Goal: Feedback & Contribution: Contribute content

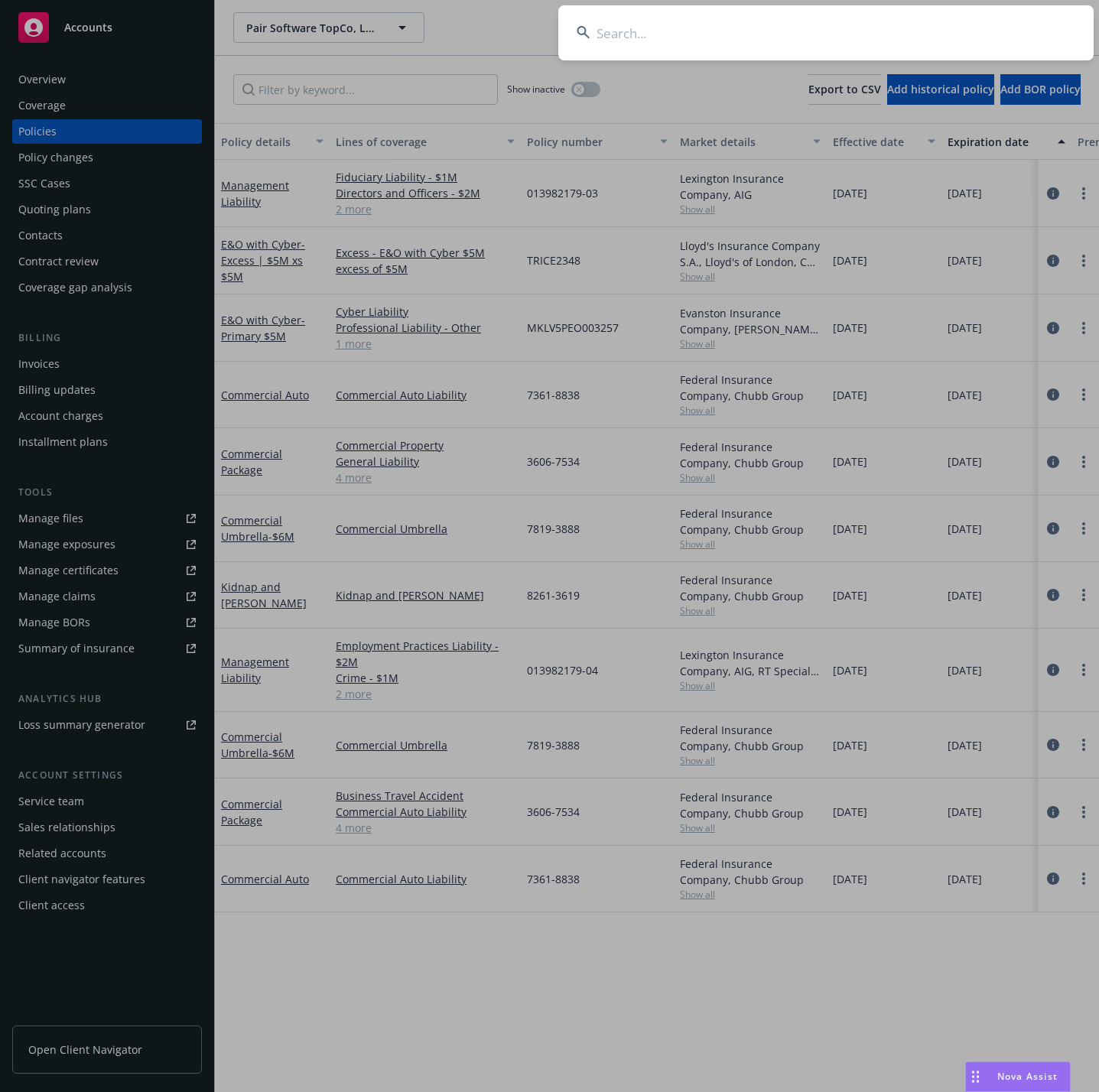
type input "a"
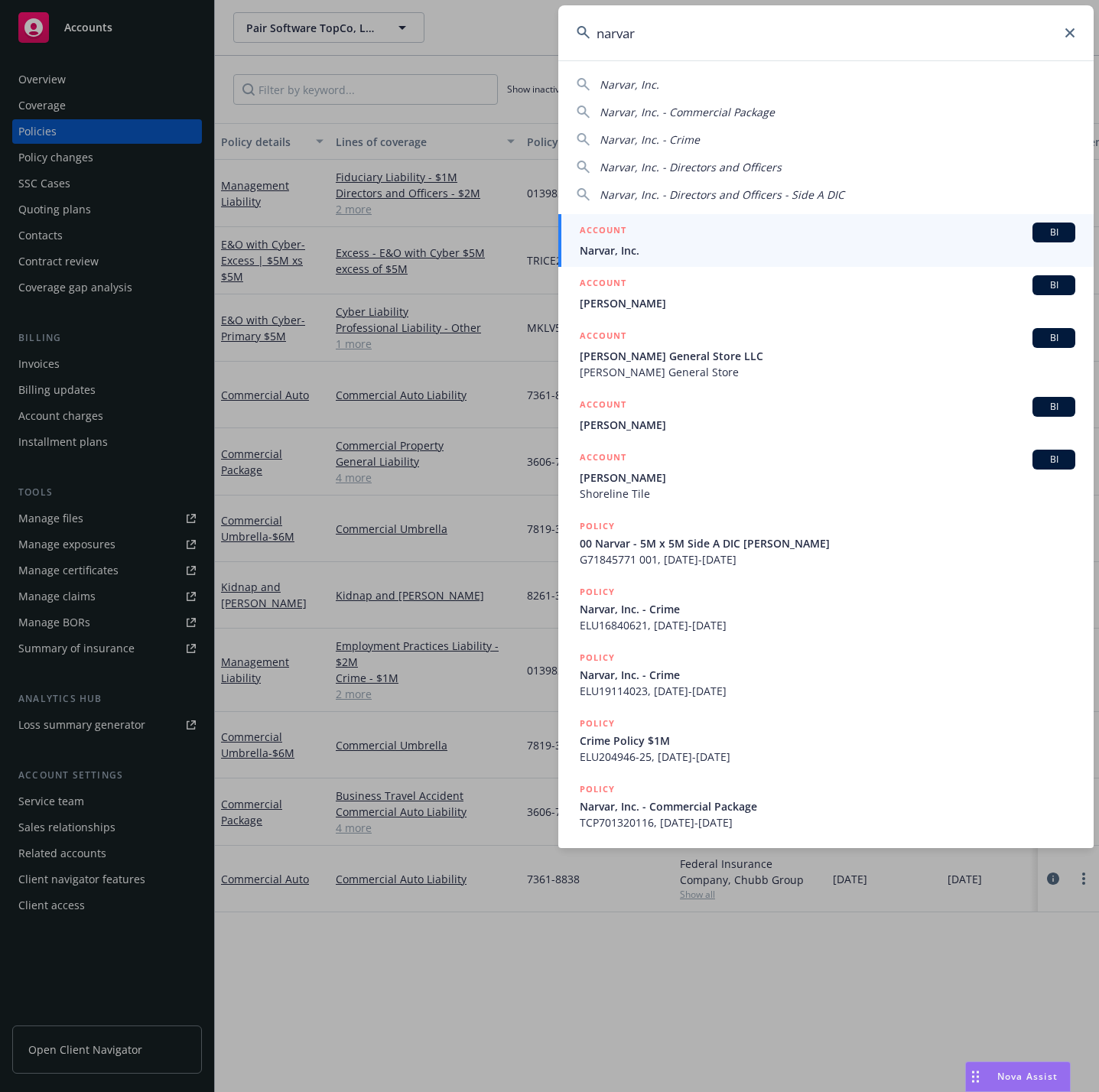
type input "narvar"
click at [700, 234] on div "ACCOUNT BI" at bounding box center [827, 232] width 495 height 20
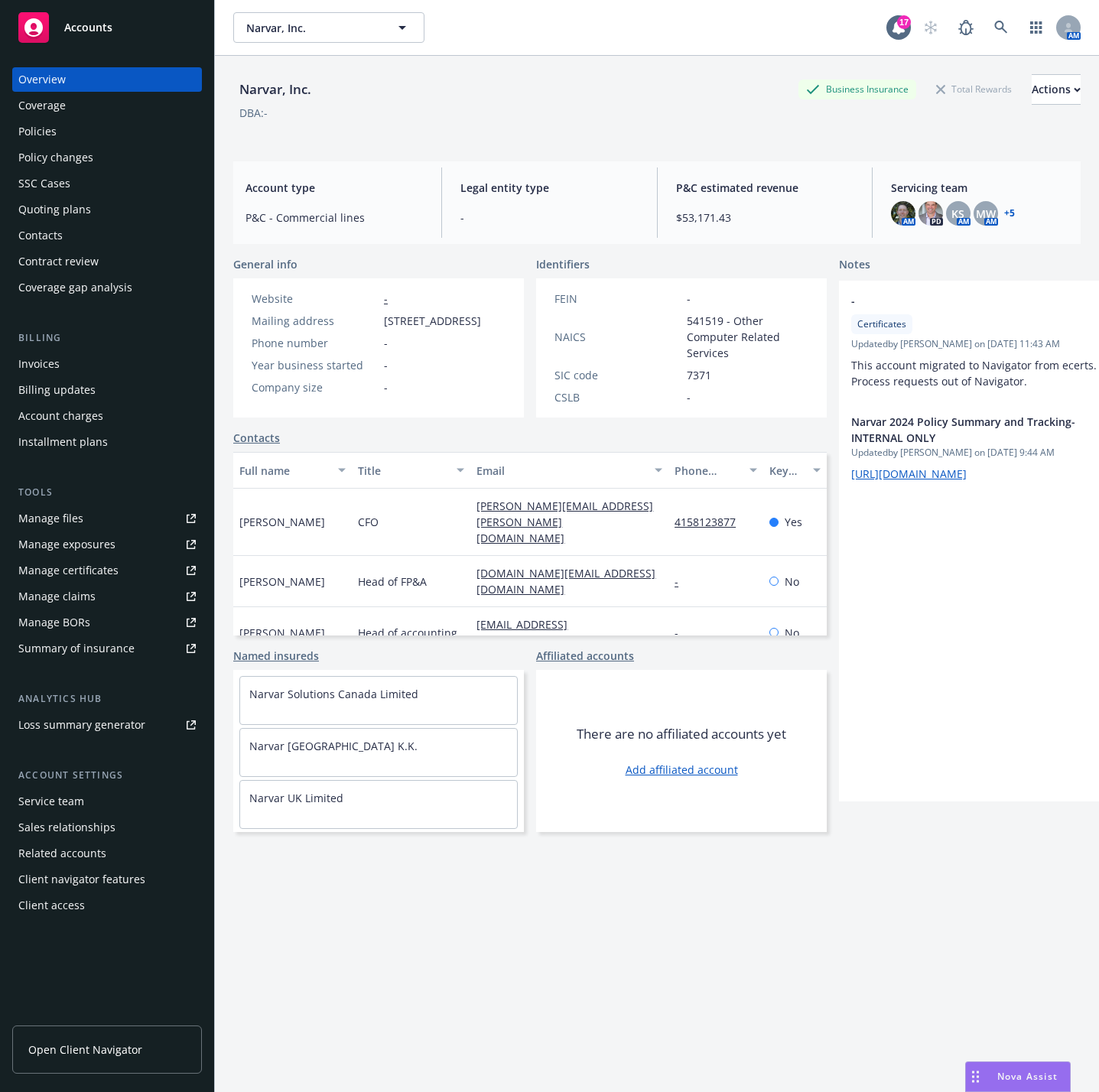
click at [99, 135] on div "Policies" at bounding box center [107, 132] width 177 height 24
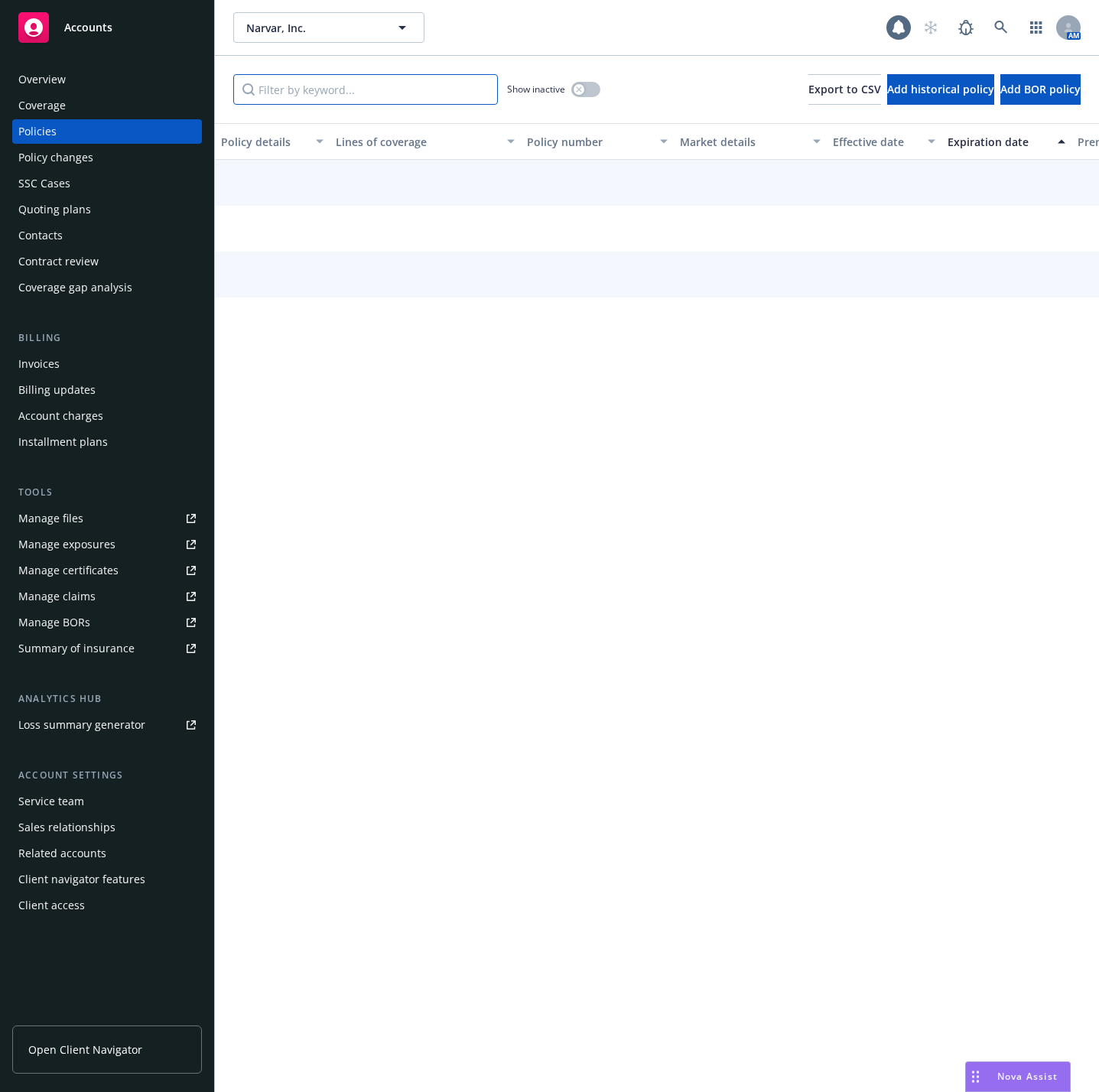
click at [347, 95] on input "Filter by keyword..." at bounding box center [365, 89] width 265 height 31
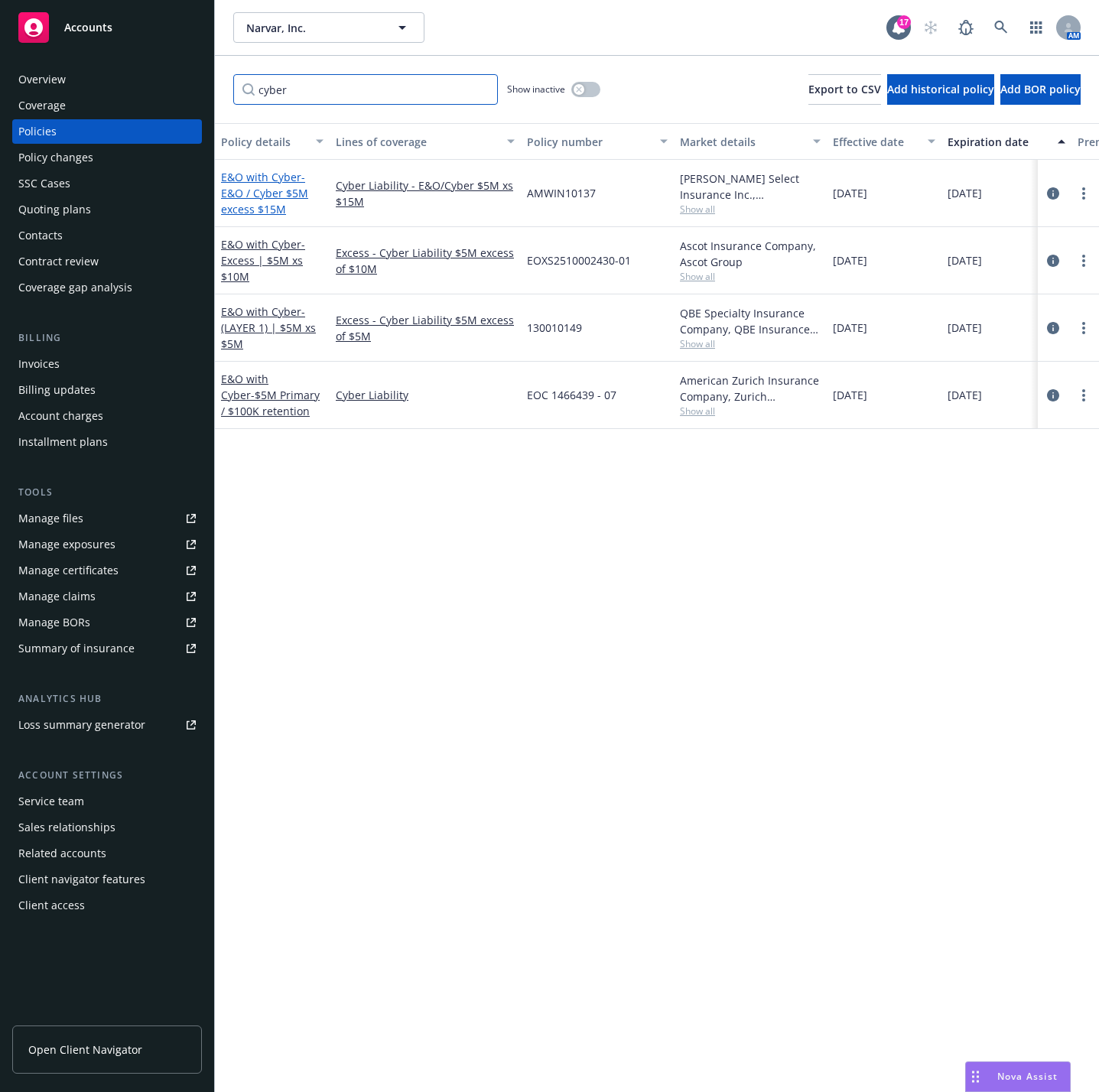
type input "cyber"
click at [273, 196] on span "- E&O / Cyber $5M excess $15M" at bounding box center [264, 193] width 87 height 46
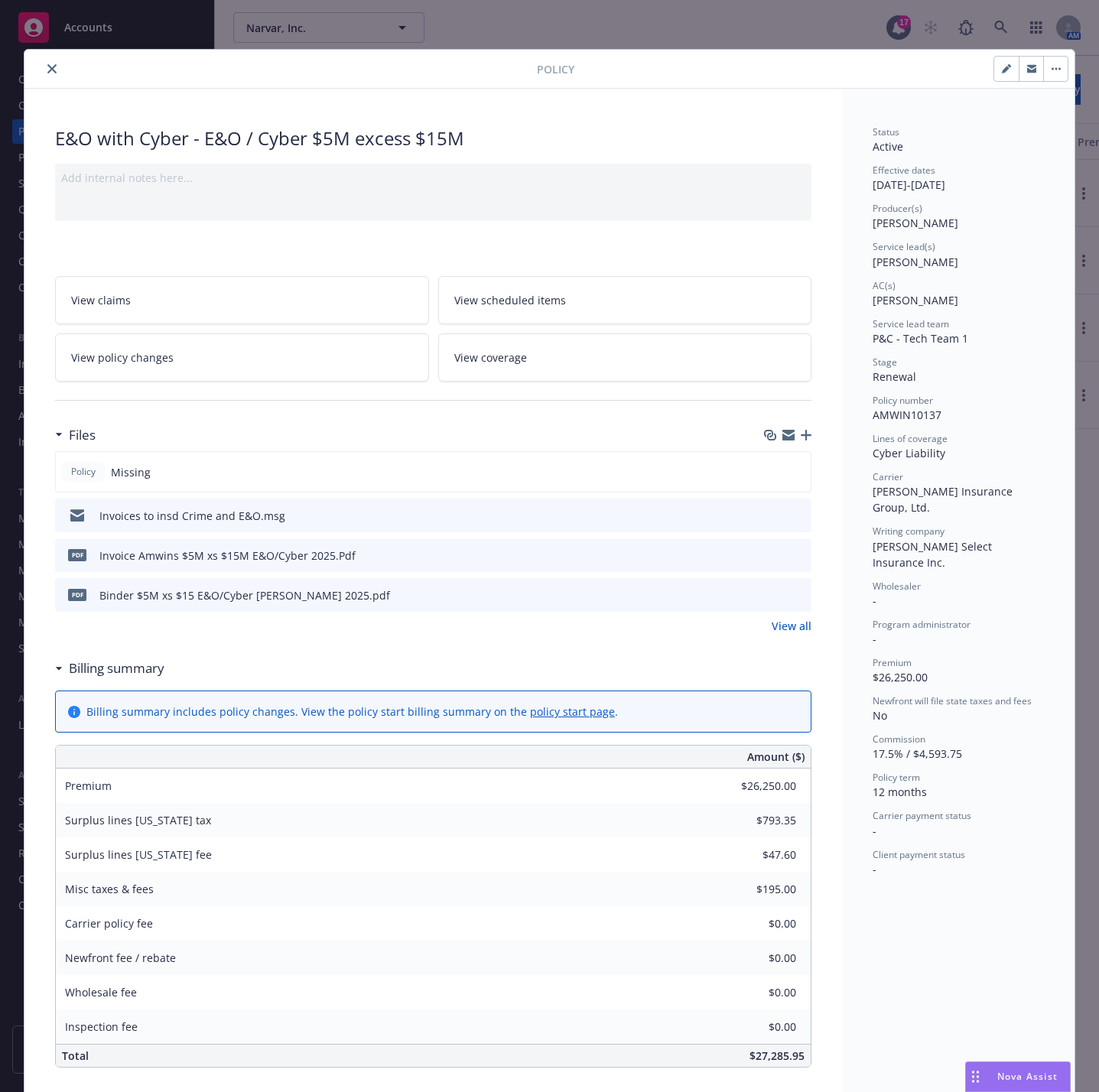
click at [801, 440] on icon "button" at bounding box center [806, 435] width 10 height 10
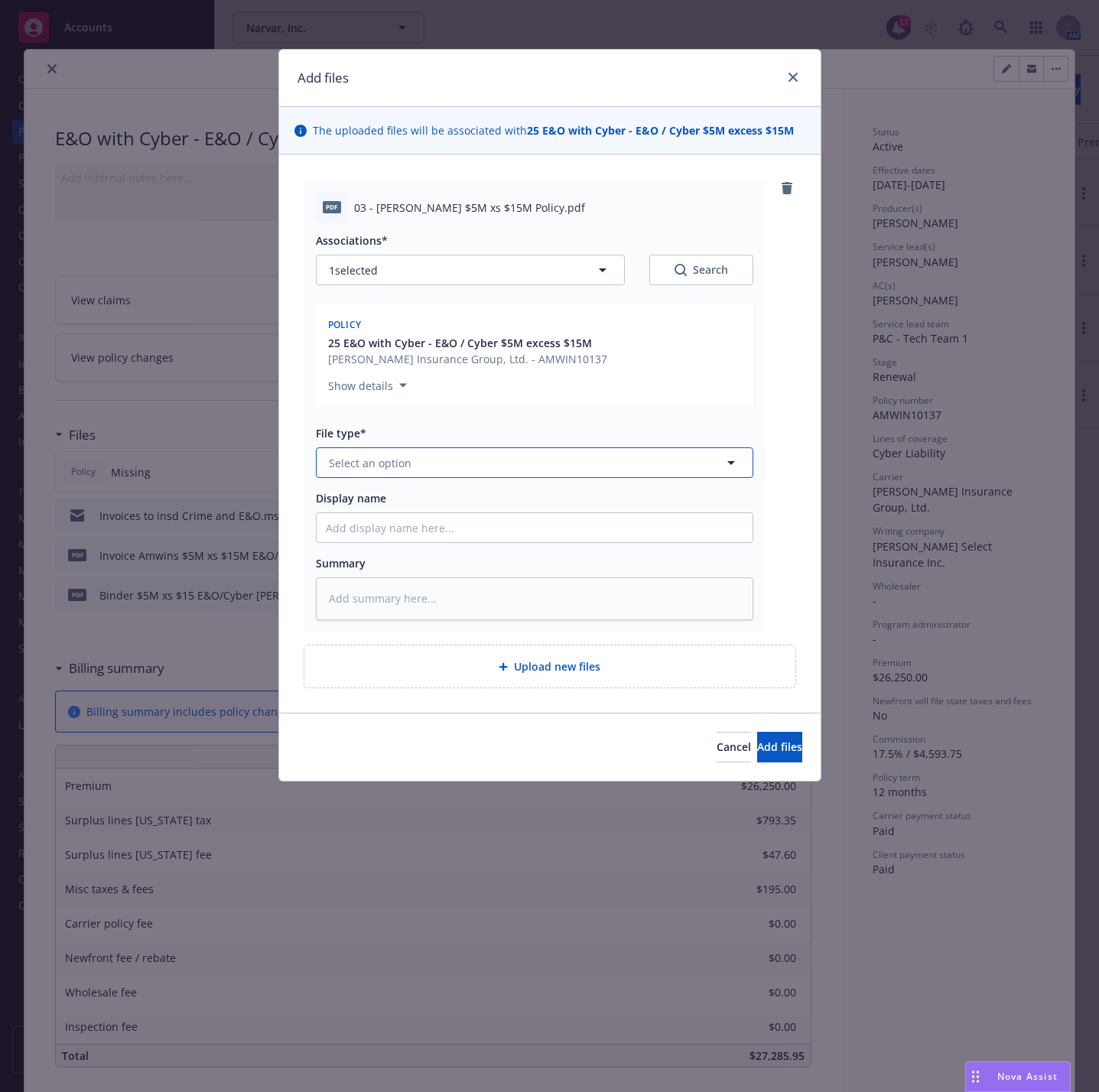
click at [433, 457] on button "Select an option" at bounding box center [534, 463] width 438 height 31
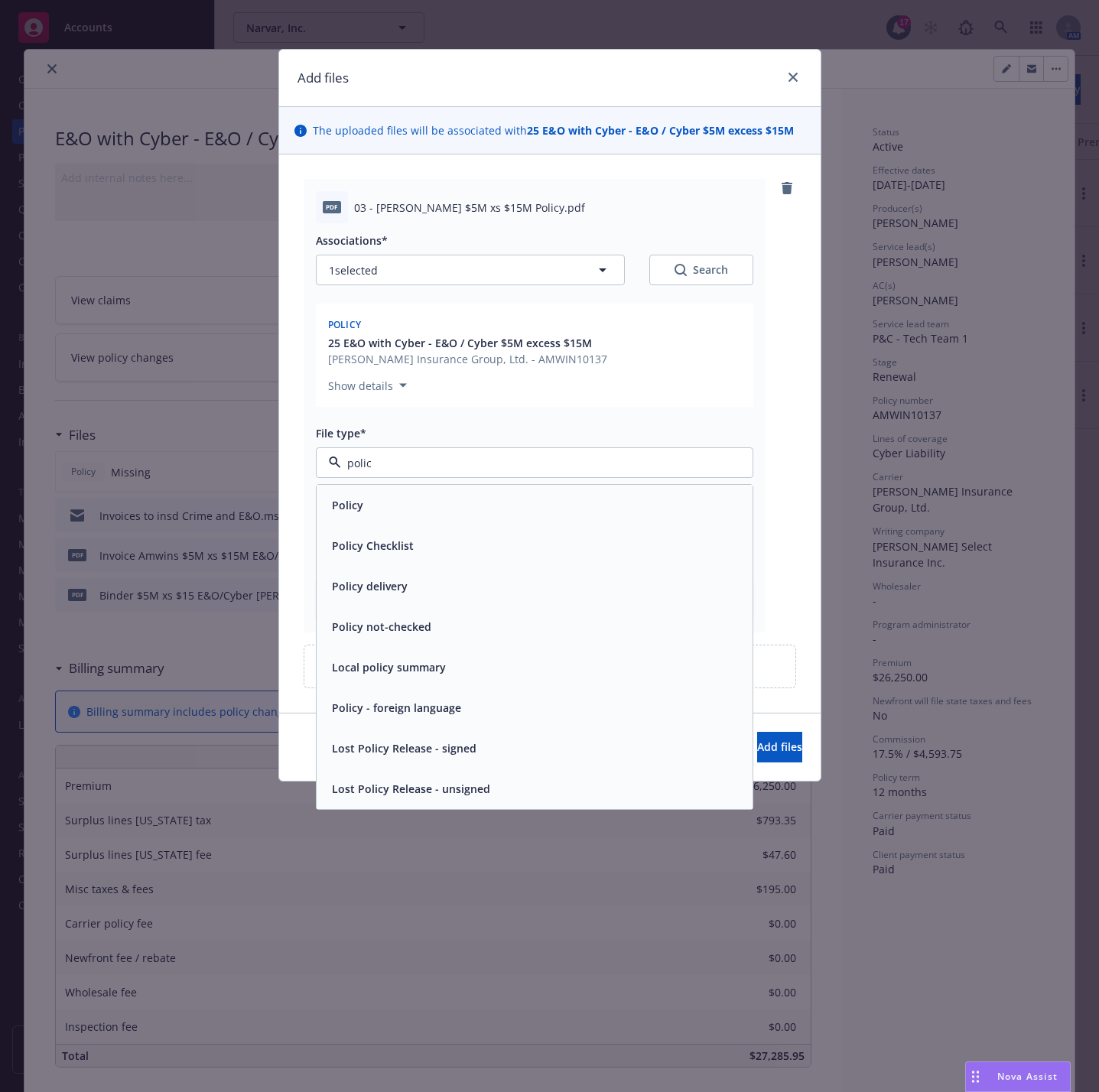
type input "policy"
click at [579, 506] on div "Policy" at bounding box center [535, 506] width 418 height 22
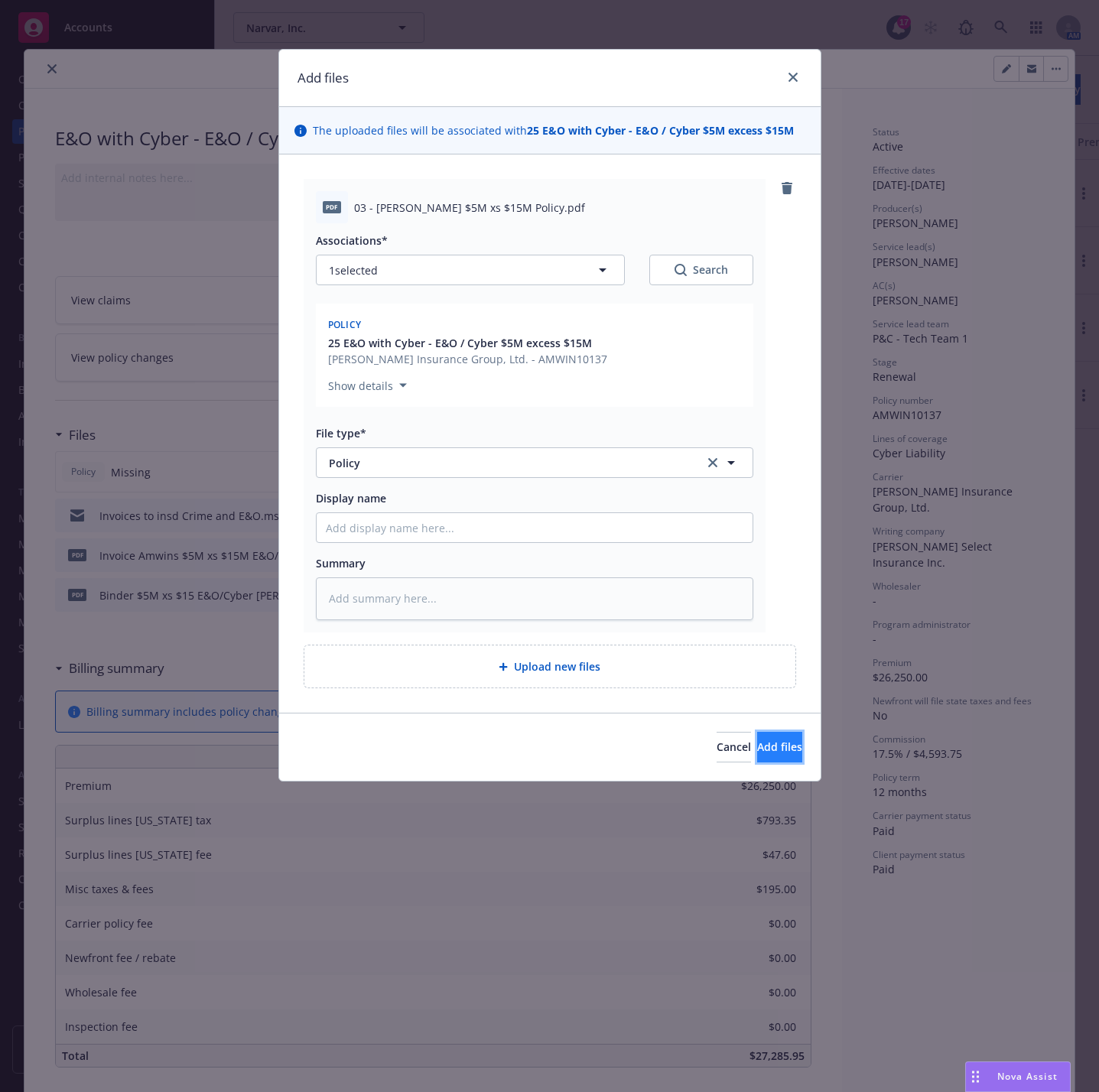
click at [771, 734] on button "Add files" at bounding box center [780, 747] width 45 height 31
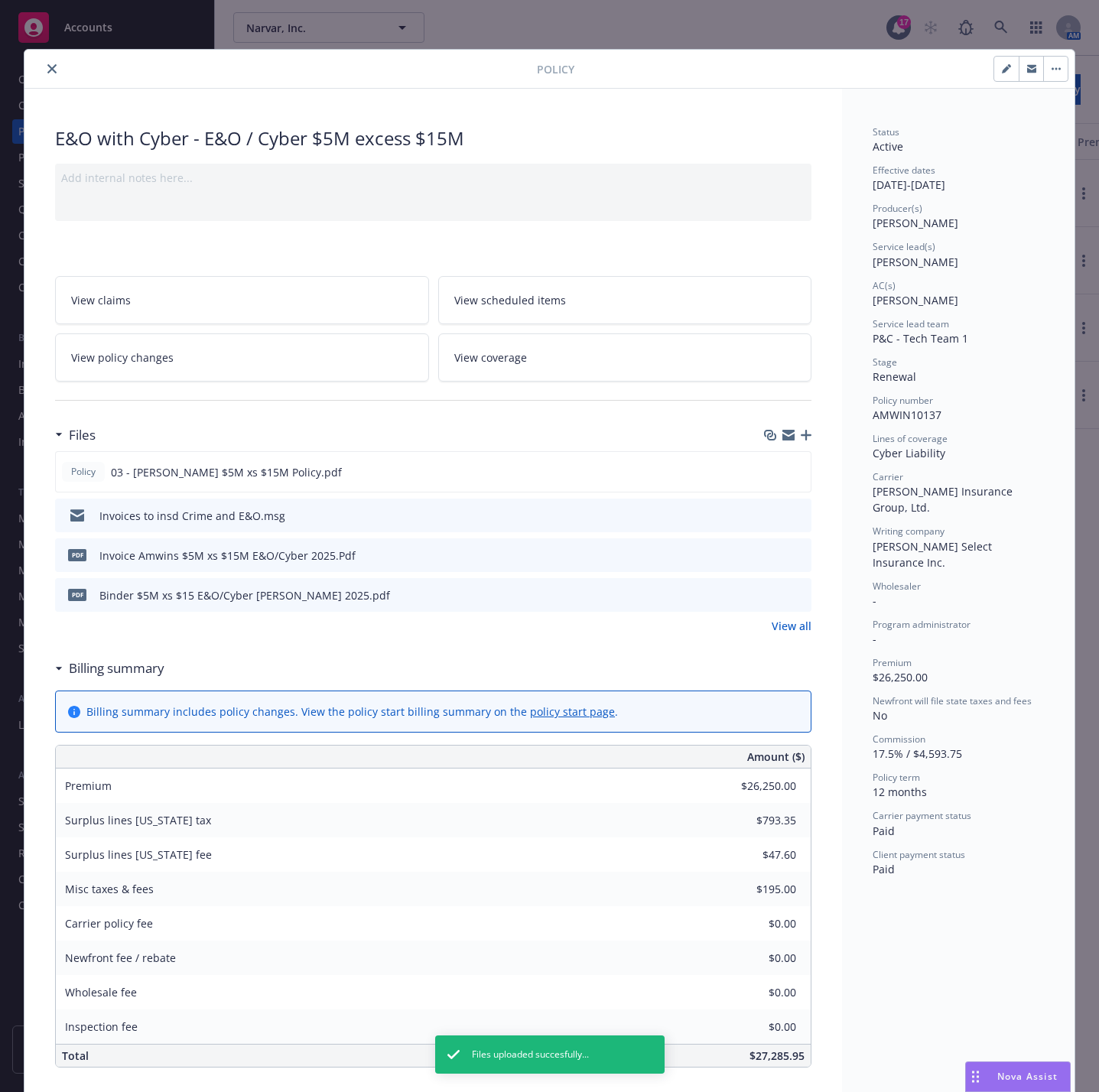
click at [43, 74] on button "close" at bounding box center [52, 68] width 18 height 18
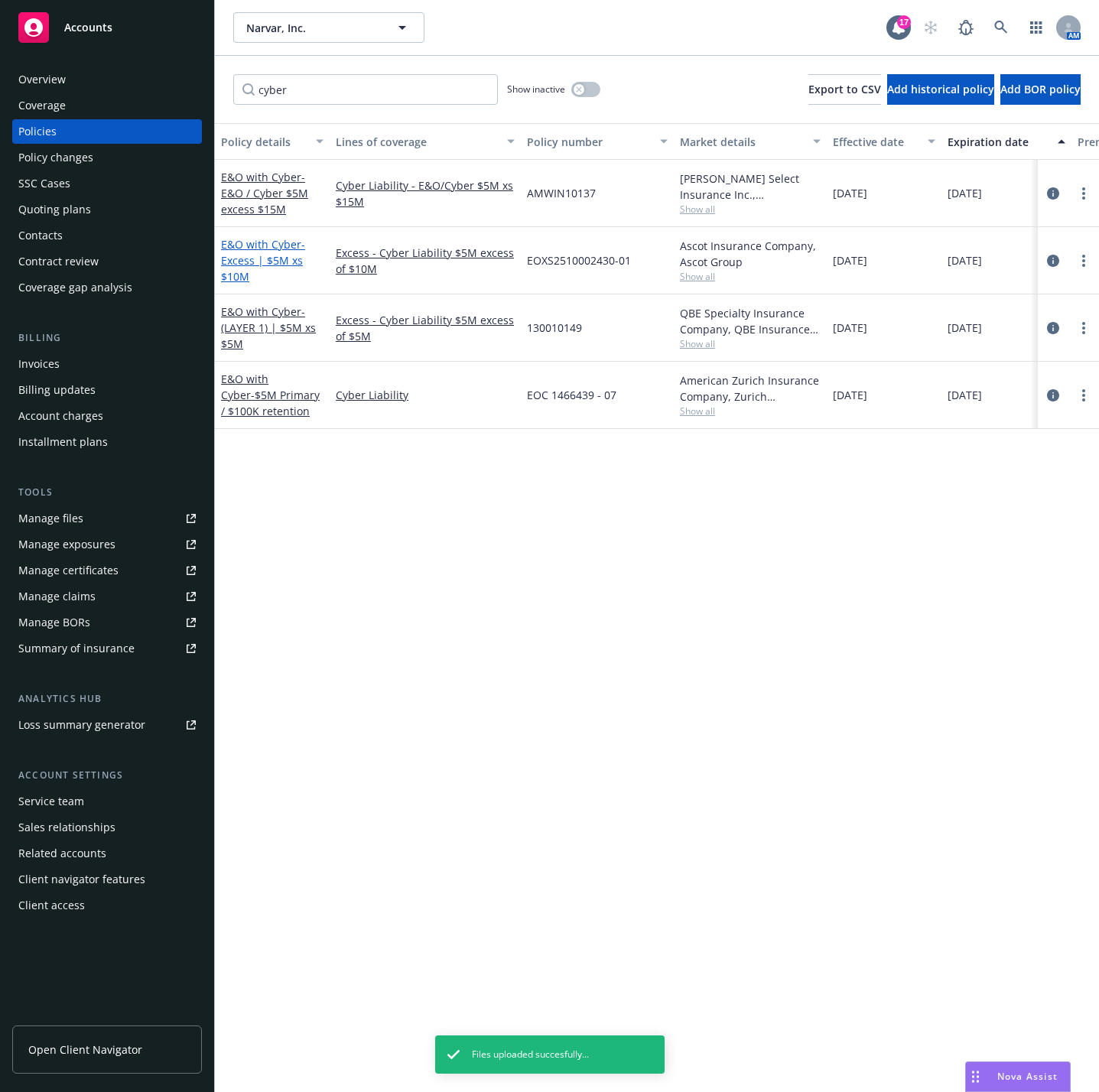
click at [275, 246] on link "E&O with Cyber - Excess | $5M xs $10M" at bounding box center [263, 261] width 84 height 46
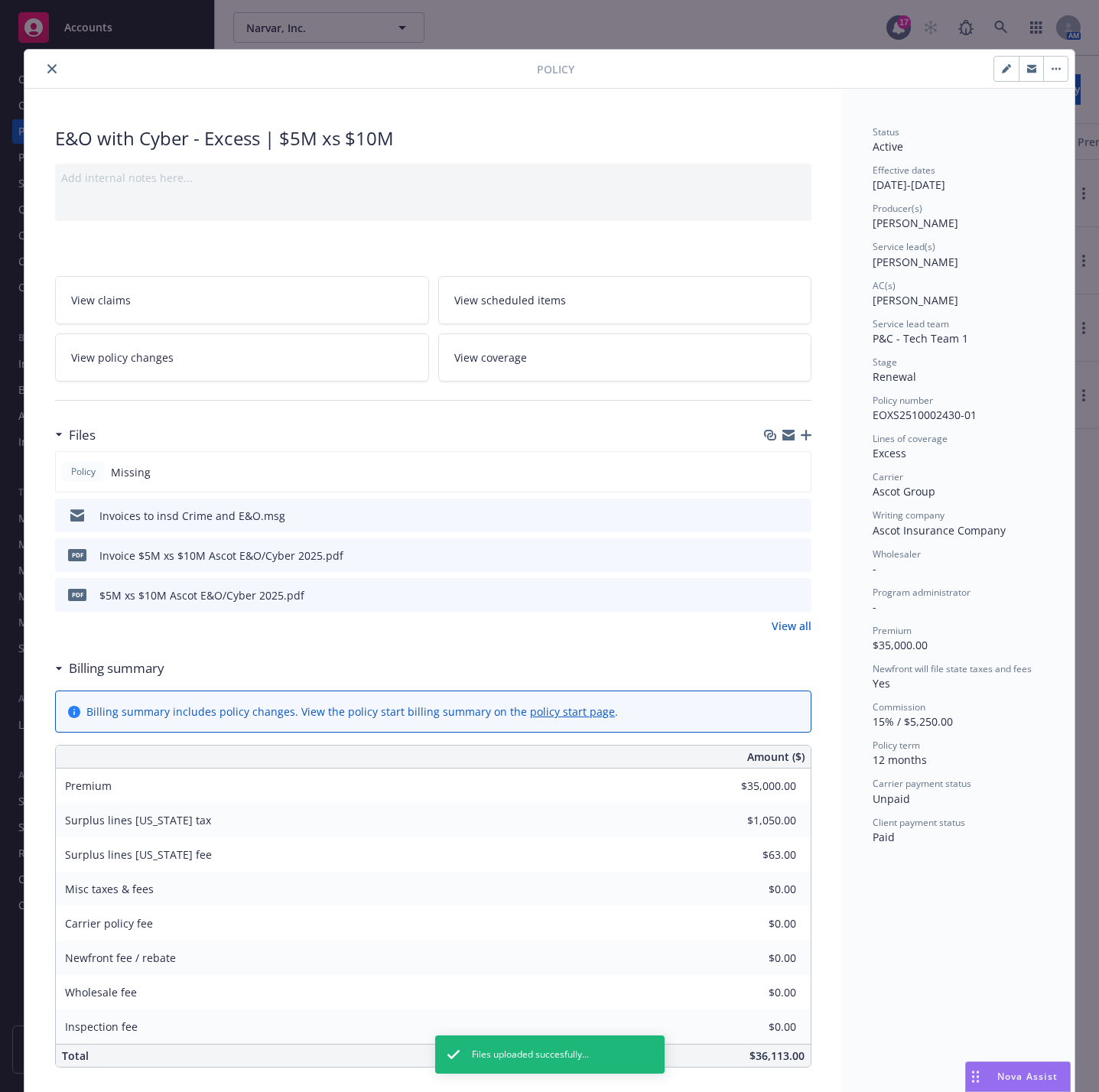
click at [801, 439] on icon "button" at bounding box center [806, 435] width 10 height 10
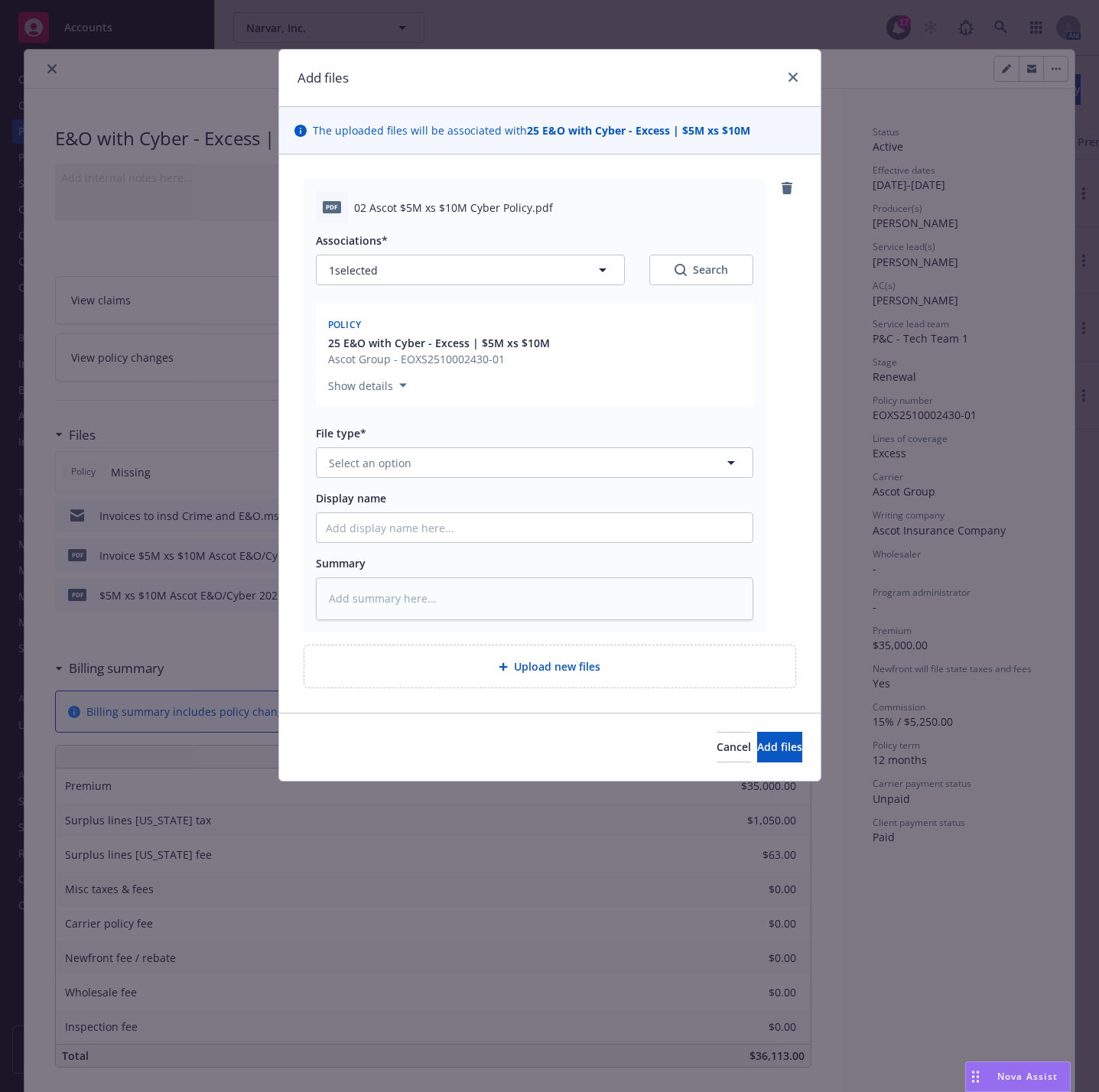
type textarea "x"
click at [446, 447] on div "File type* Select an option" at bounding box center [534, 451] width 438 height 52
click at [452, 466] on button "Select an option" at bounding box center [534, 463] width 438 height 31
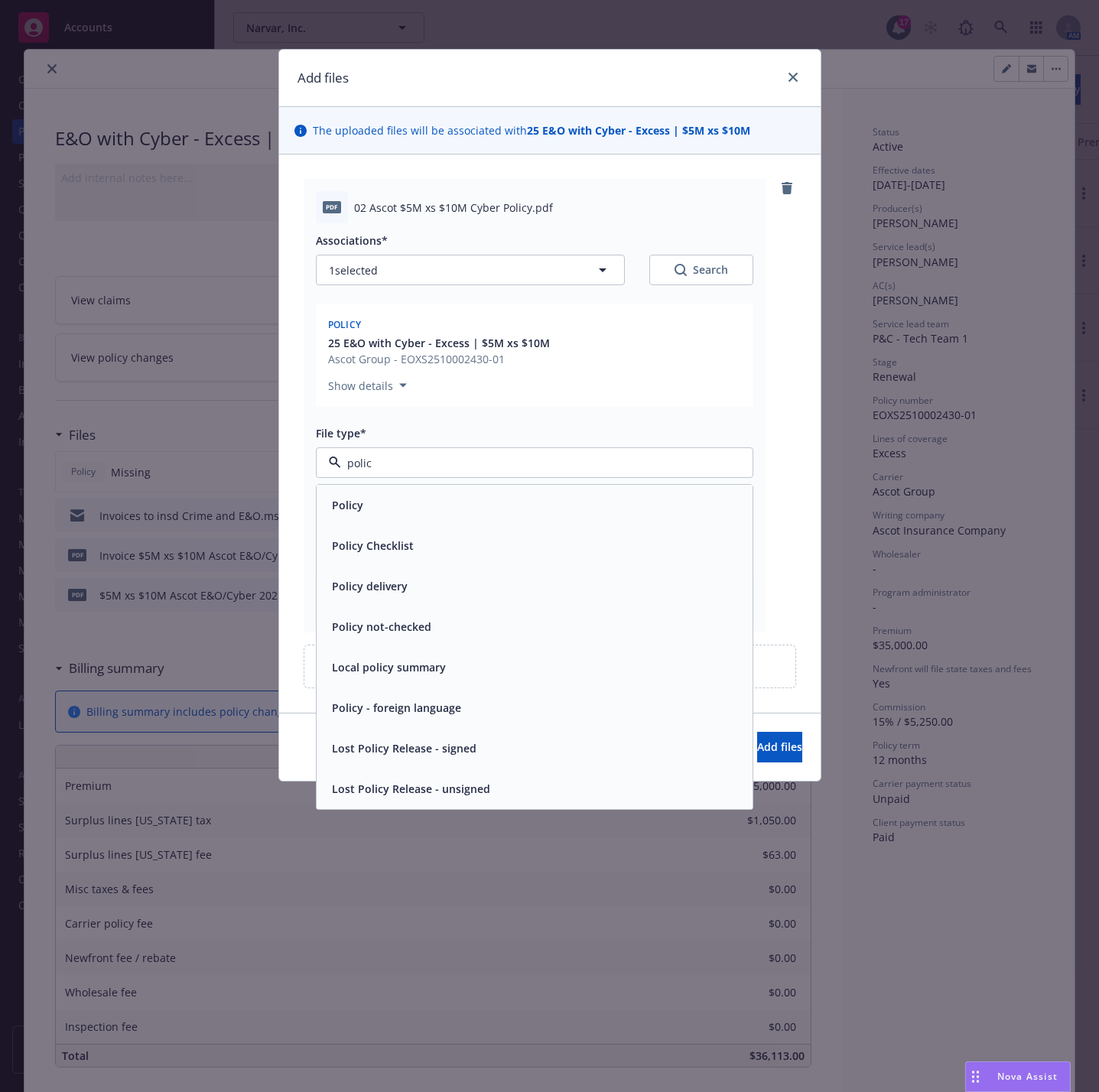
type input "policy"
click at [425, 494] on div "Policy" at bounding box center [534, 505] width 436 height 40
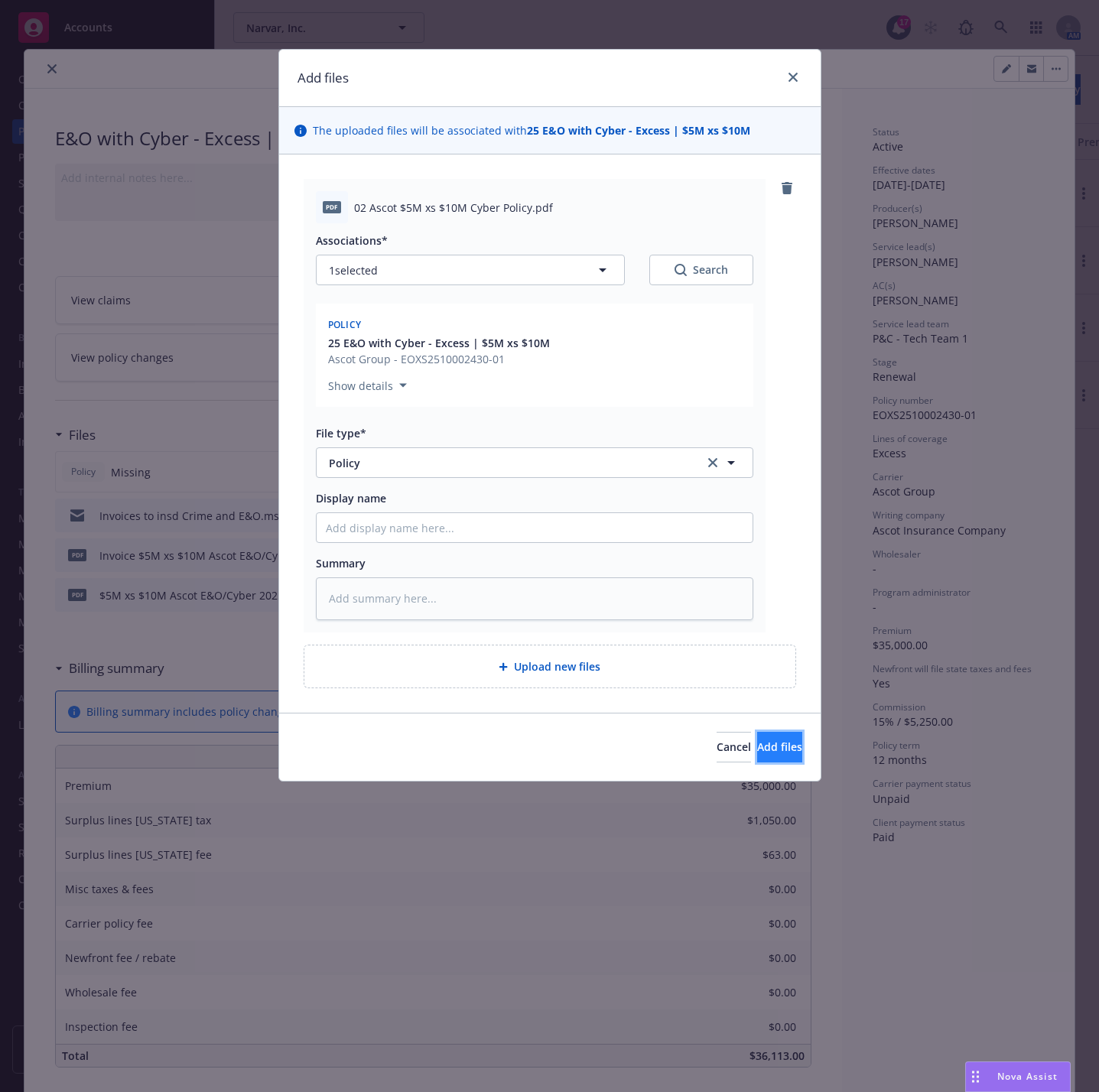
click at [758, 739] on button "Add files" at bounding box center [780, 747] width 45 height 31
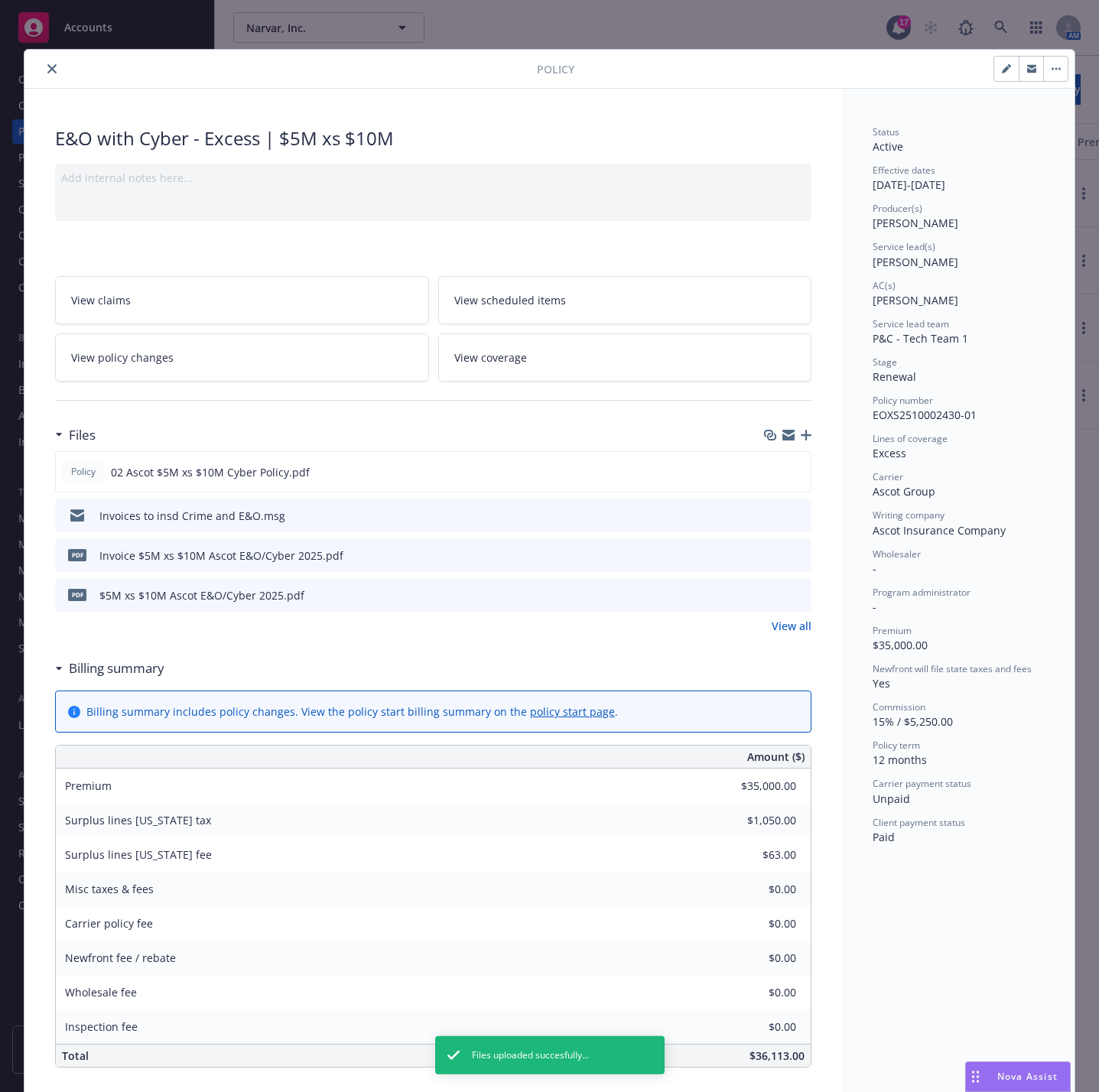
click at [47, 70] on icon "close" at bounding box center [52, 69] width 9 height 9
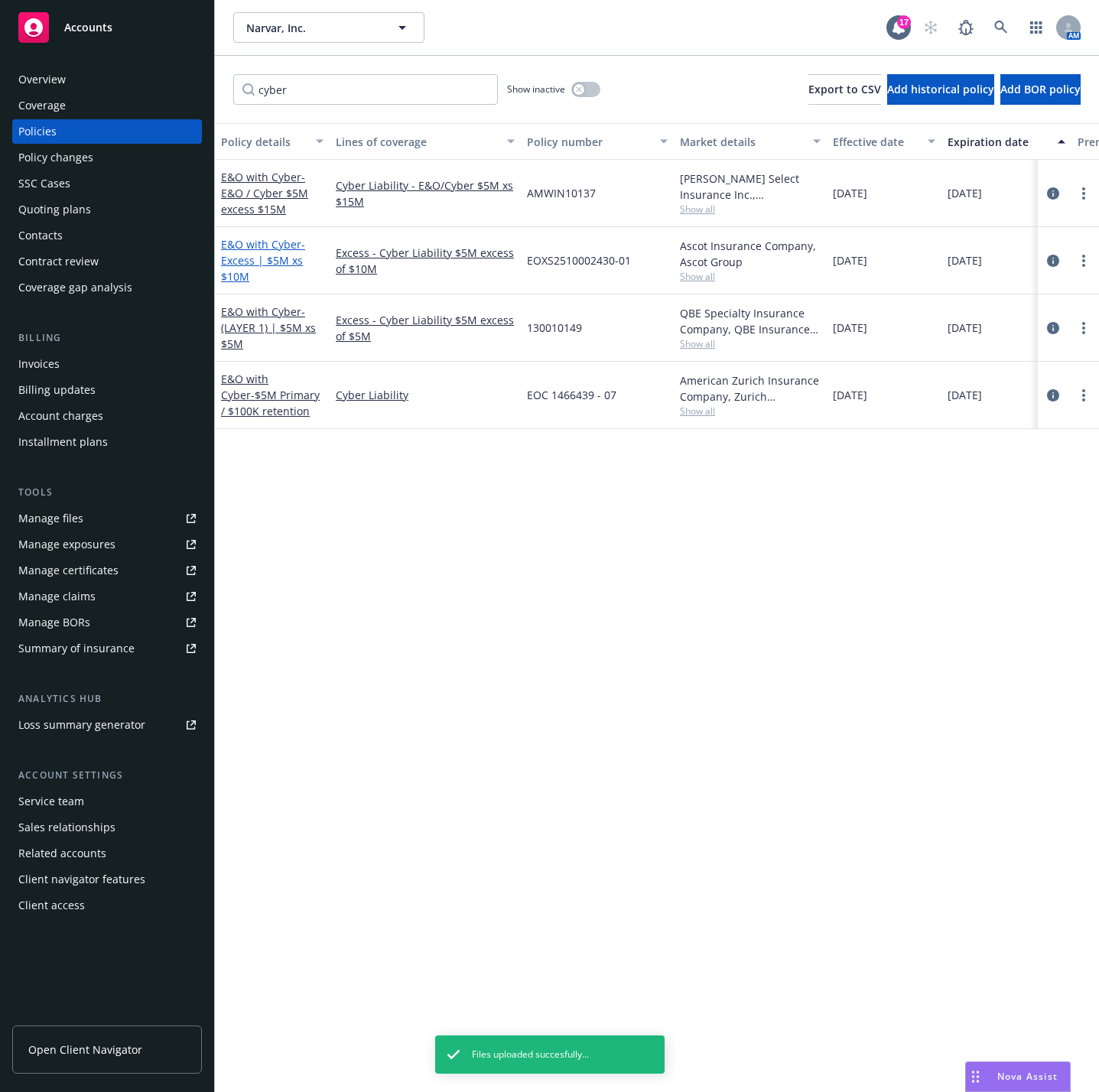
click at [273, 250] on link "E&O with Cyber - Excess | $5M xs $10M" at bounding box center [263, 261] width 84 height 46
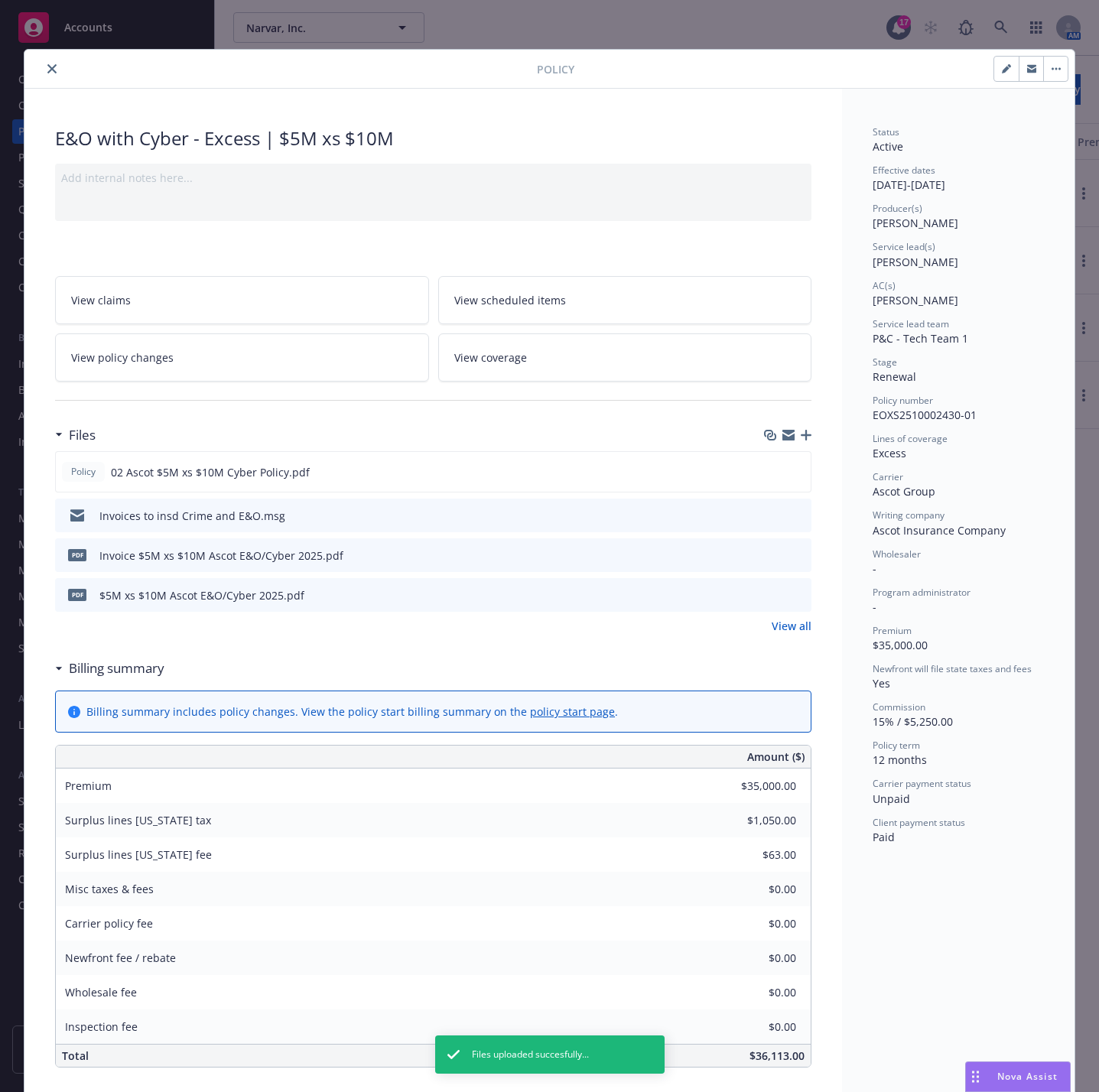
scroll to position [46, 0]
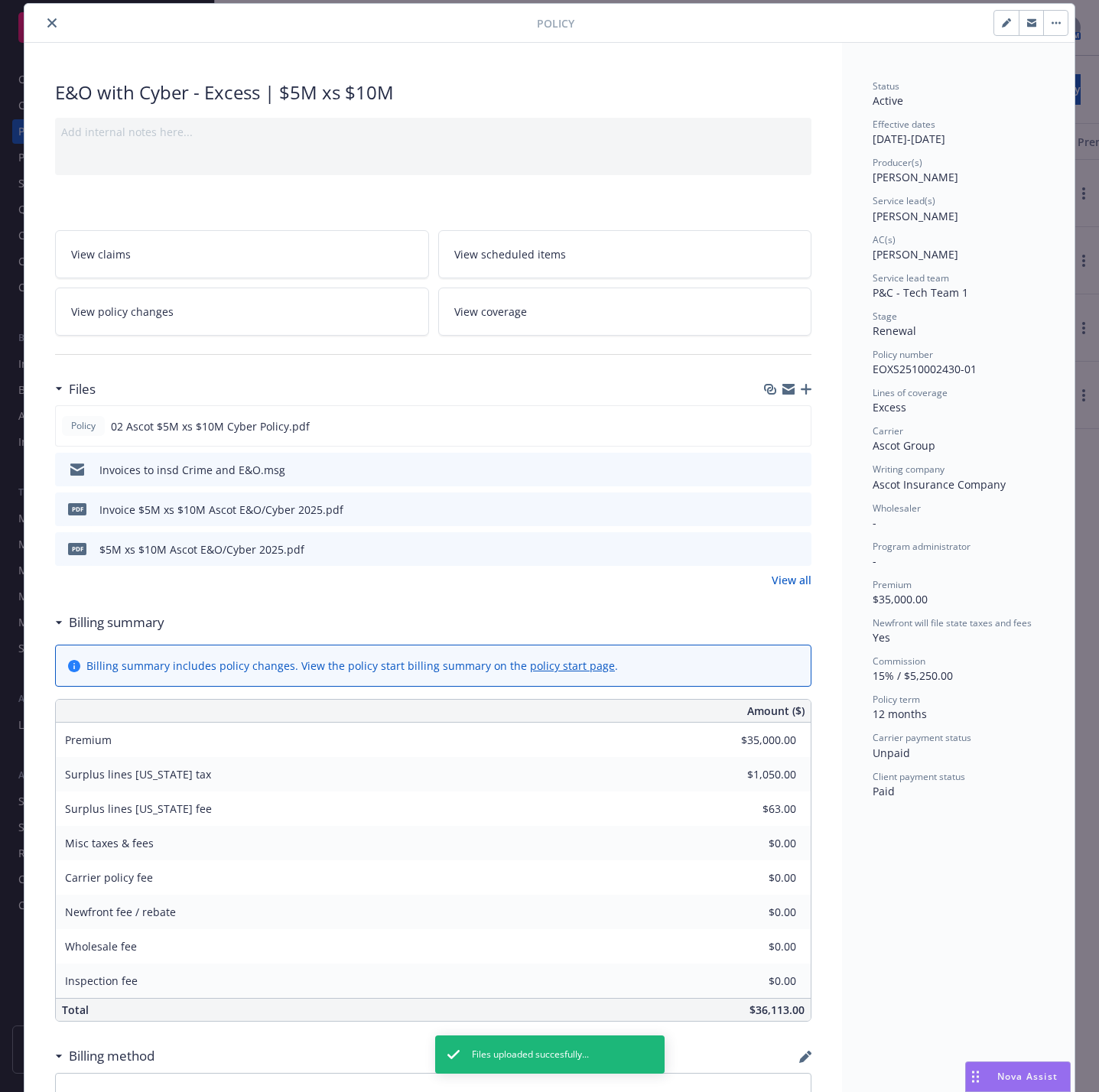
click at [48, 19] on icon "close" at bounding box center [52, 22] width 9 height 9
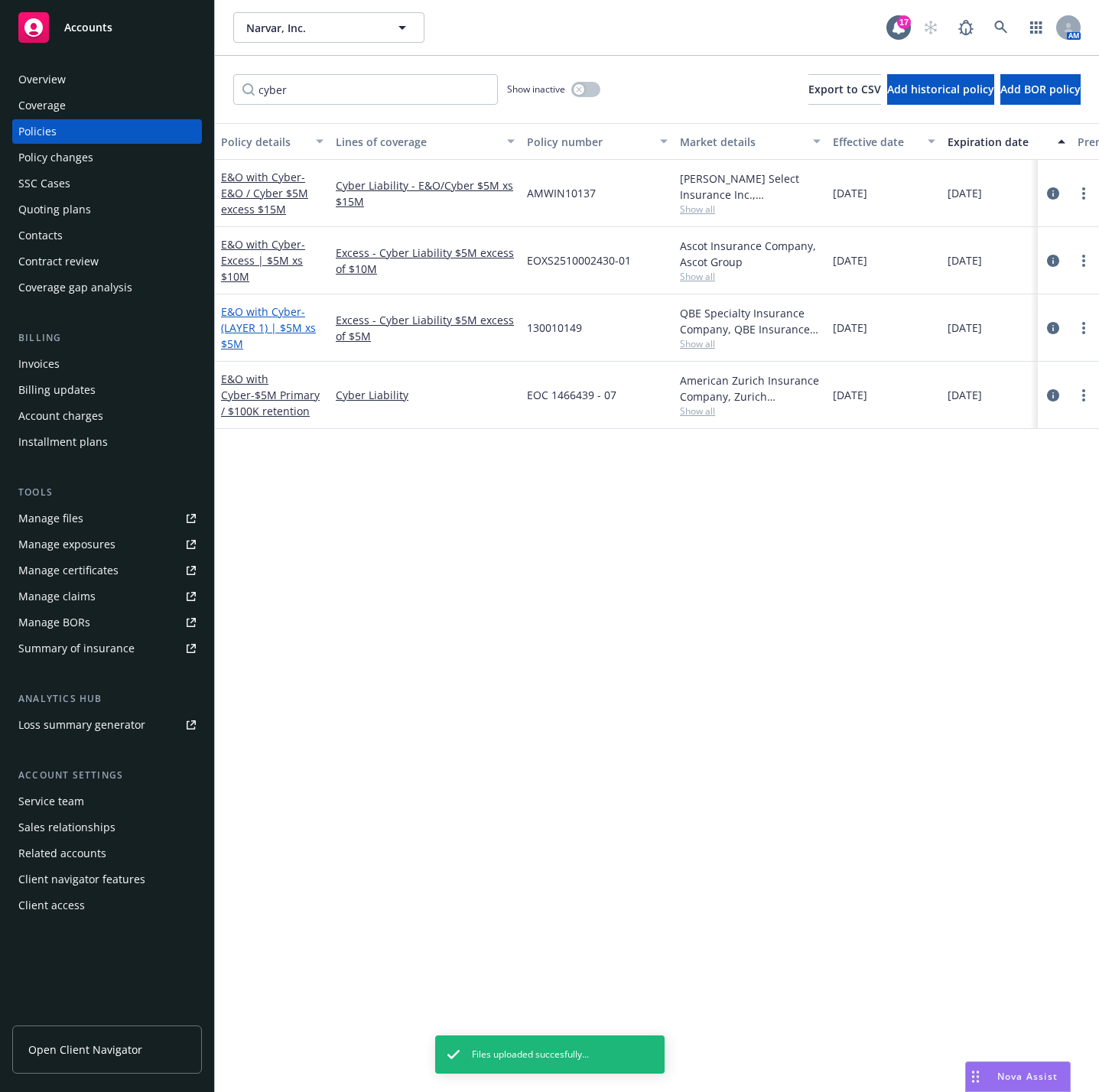
click at [260, 313] on link "E&O with Cyber - (LAYER 1) | $5M xs $5M" at bounding box center [268, 328] width 95 height 46
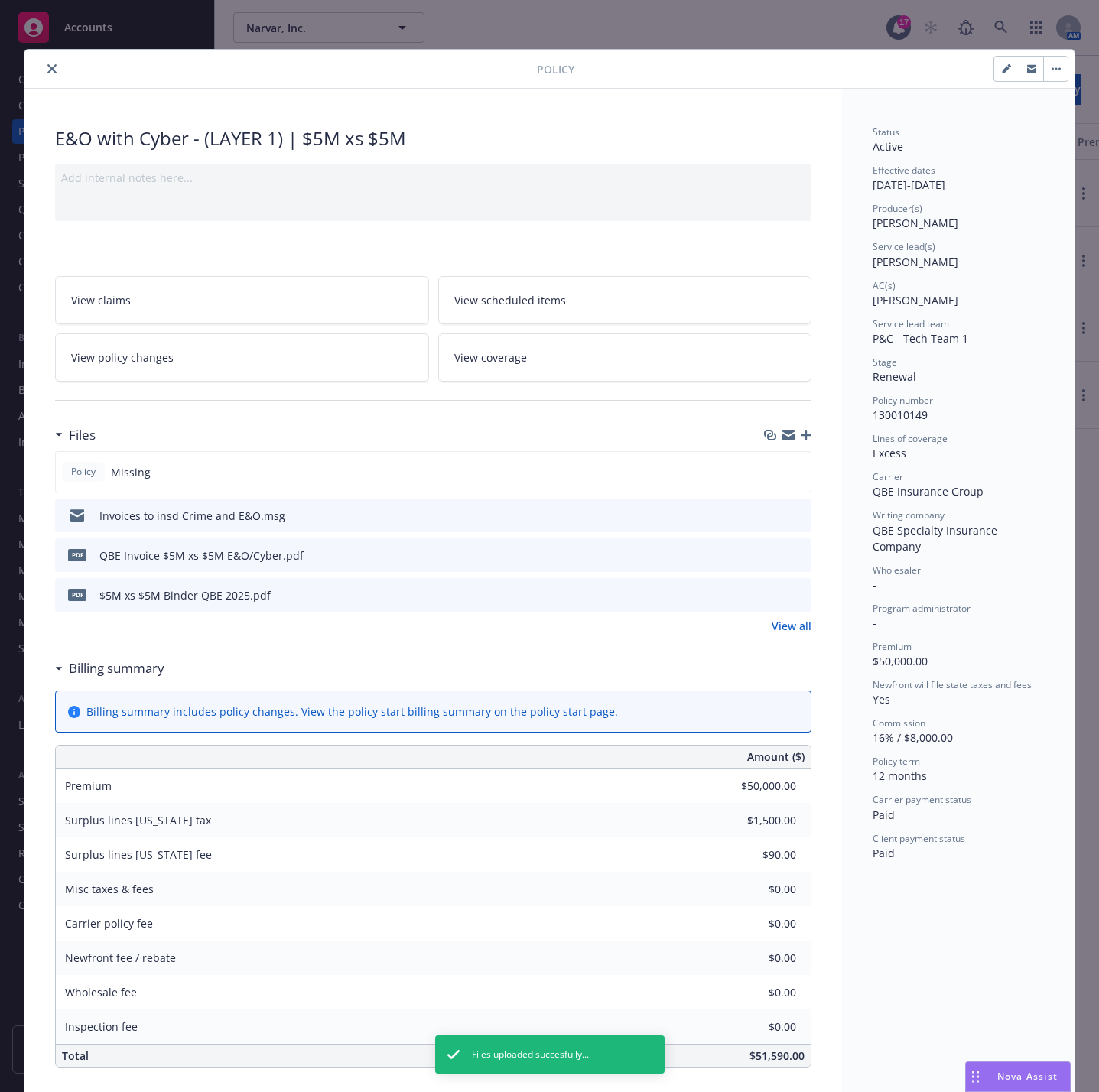
click at [801, 440] on icon "button" at bounding box center [806, 435] width 10 height 10
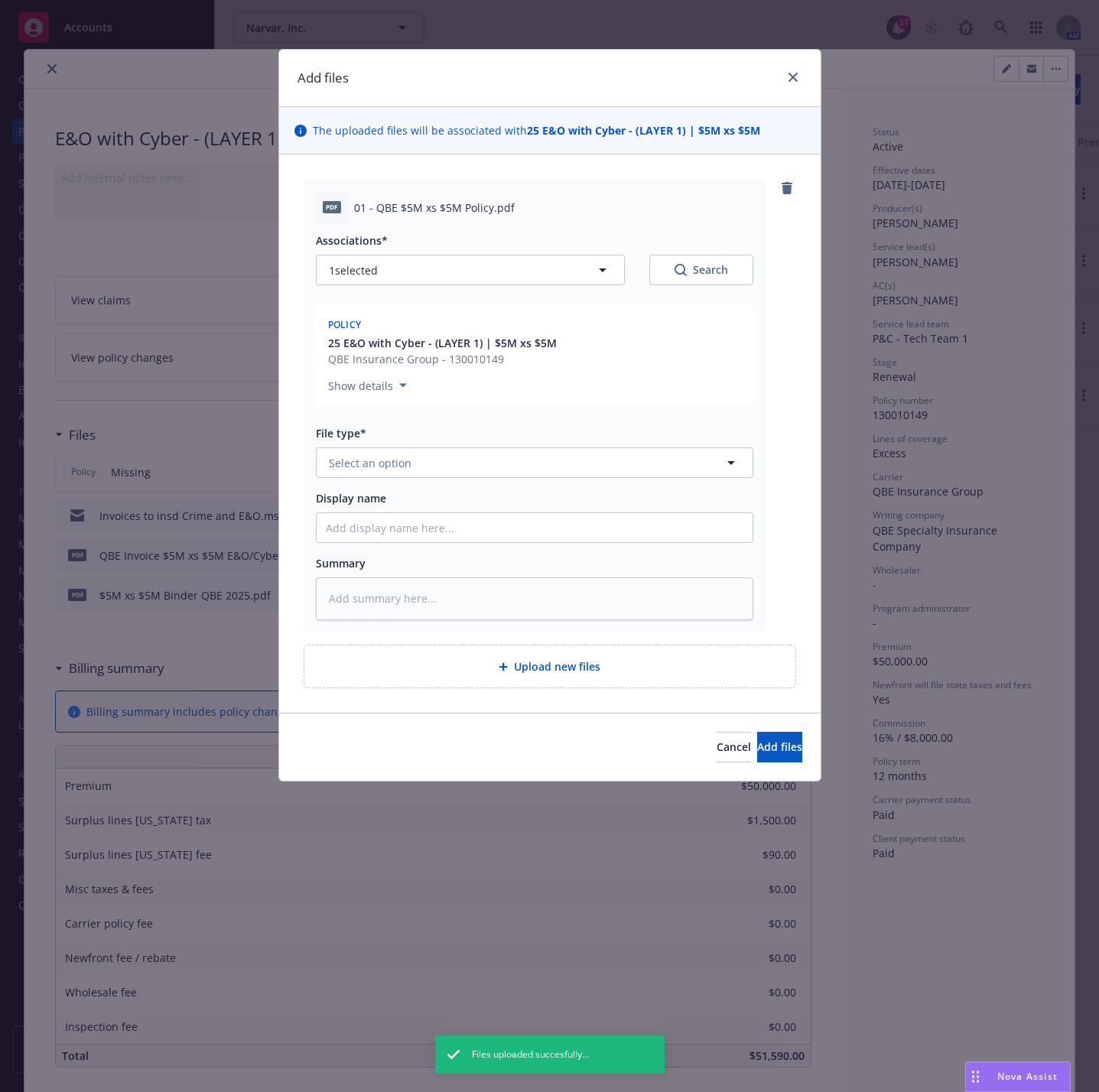
click at [420, 447] on div "File type* Select an option" at bounding box center [534, 451] width 438 height 52
click at [420, 453] on button "Select an option" at bounding box center [534, 463] width 438 height 31
type textarea "x"
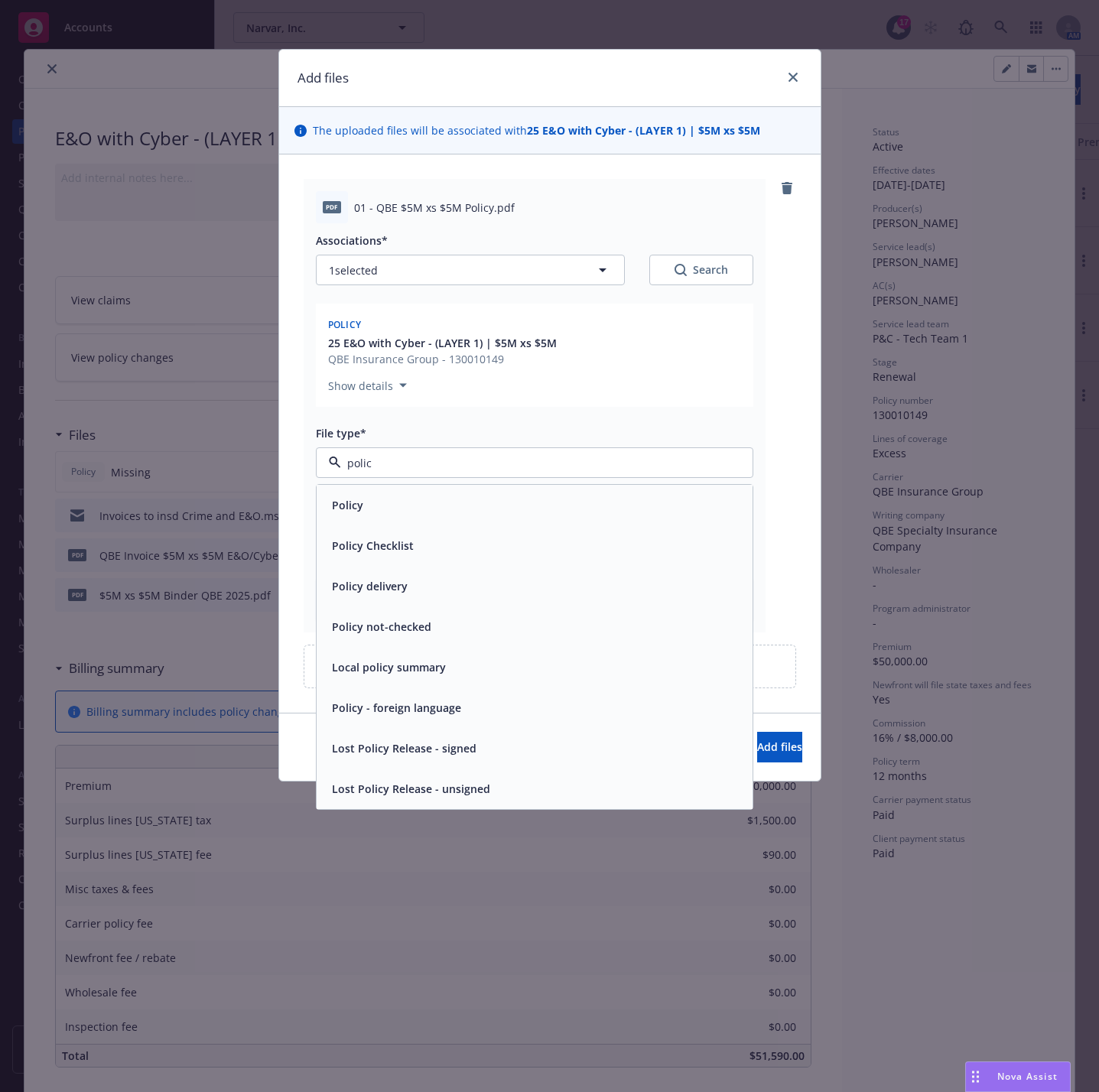
type input "policy"
click at [402, 500] on div "Policy" at bounding box center [535, 506] width 418 height 22
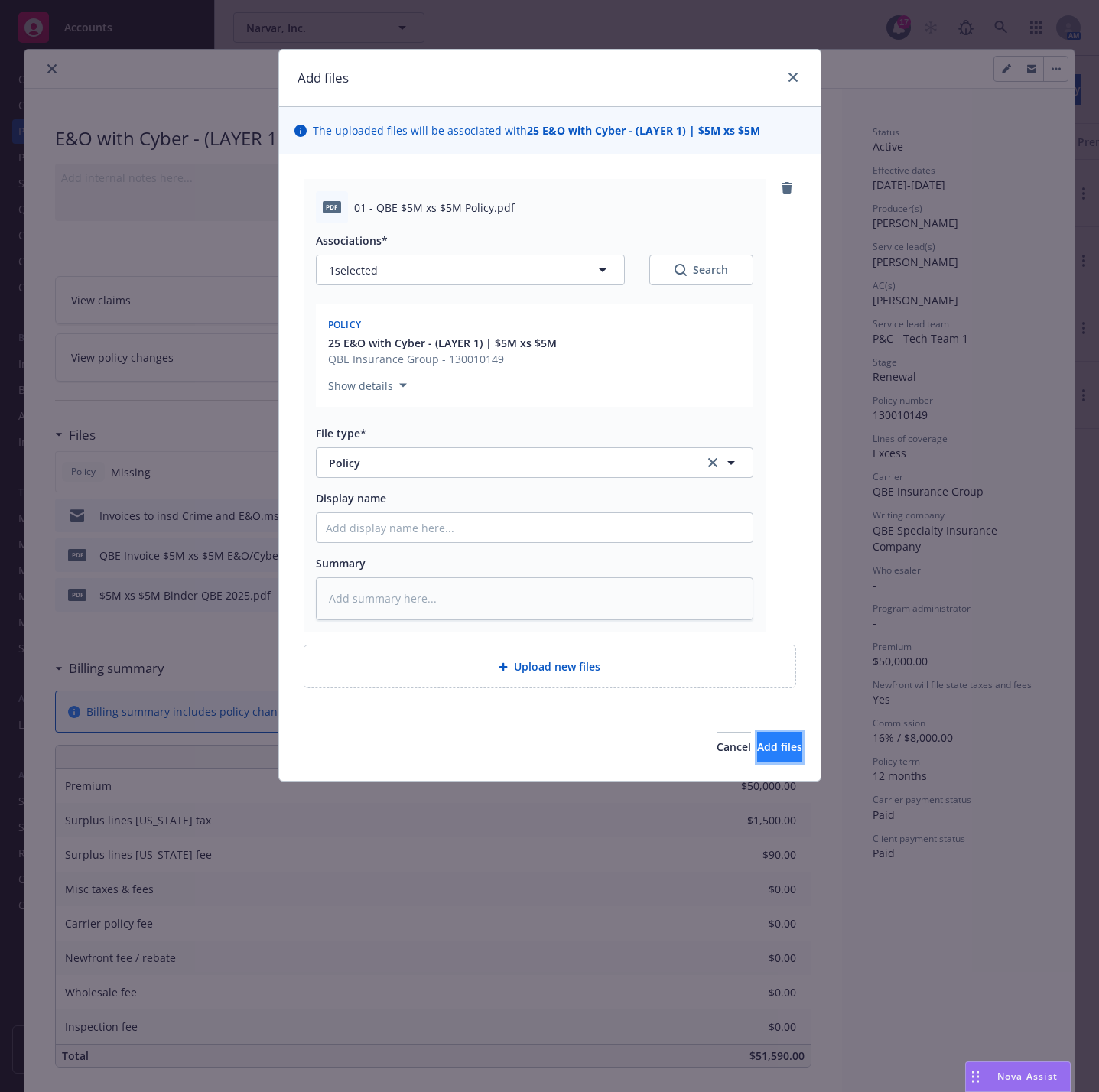
click at [758, 752] on span "Add files" at bounding box center [780, 746] width 45 height 15
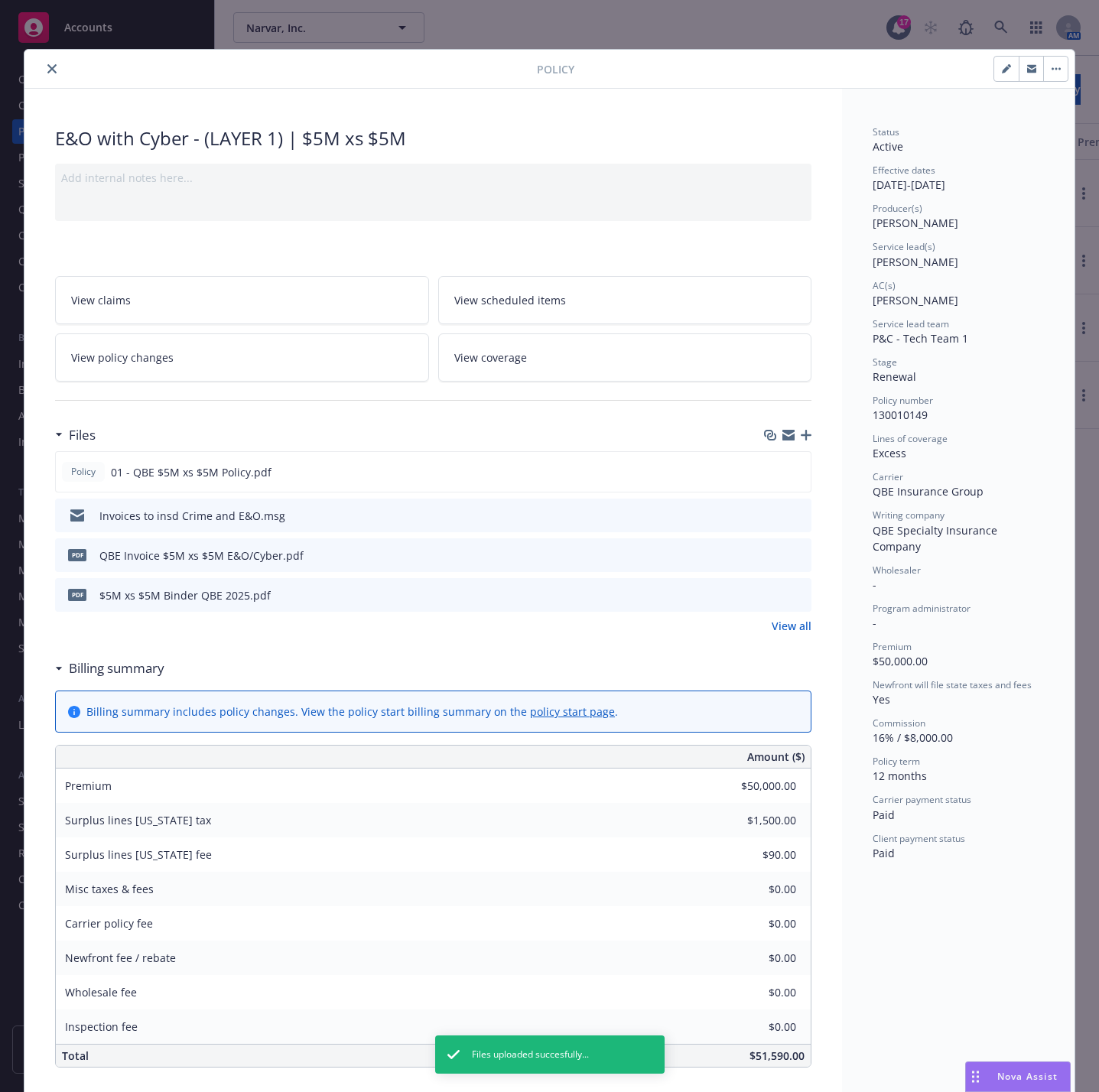
click at [43, 64] on button "close" at bounding box center [52, 68] width 18 height 18
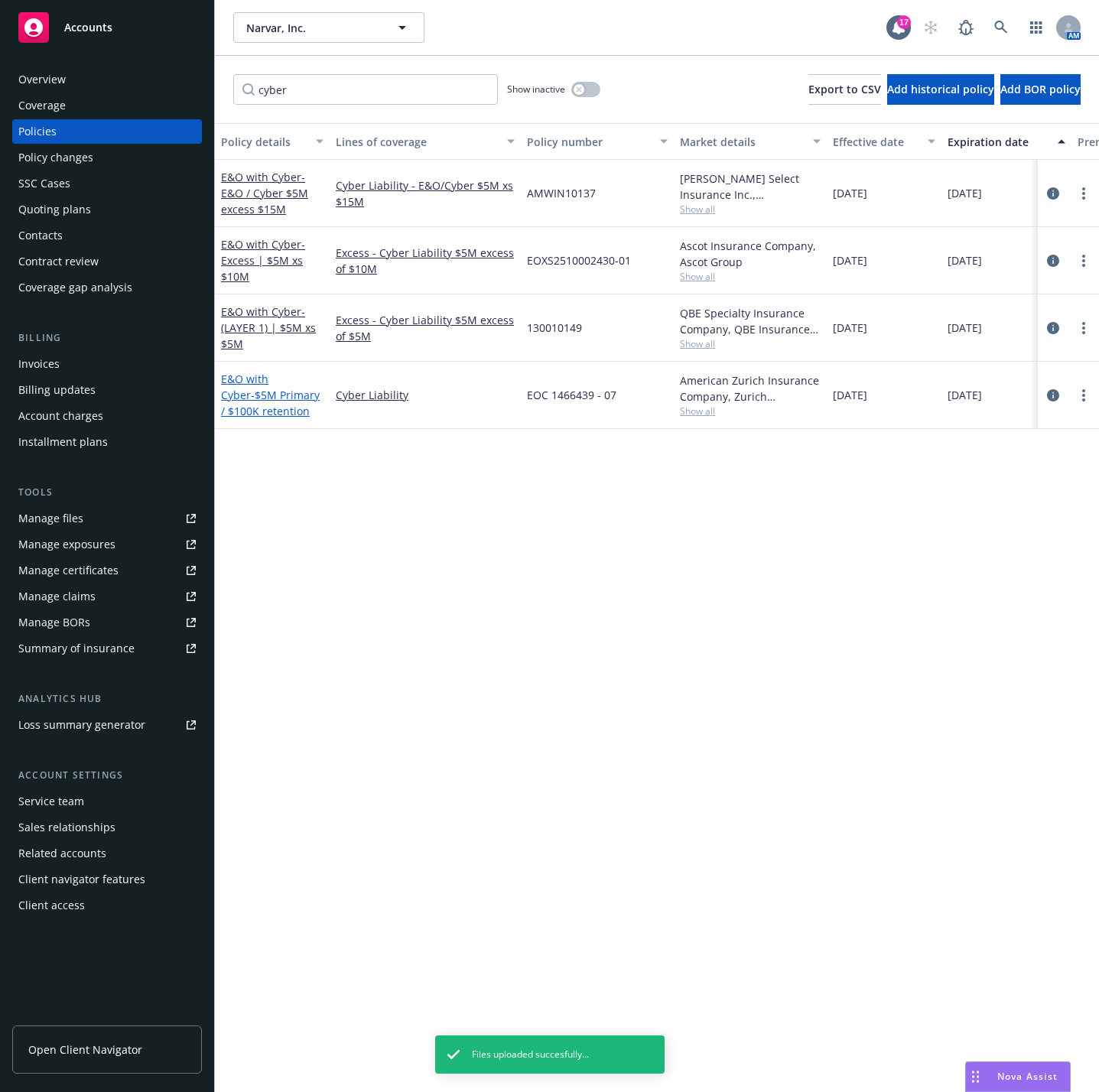
click at [268, 407] on span "- $5M Primary / $100K retention" at bounding box center [270, 403] width 99 height 31
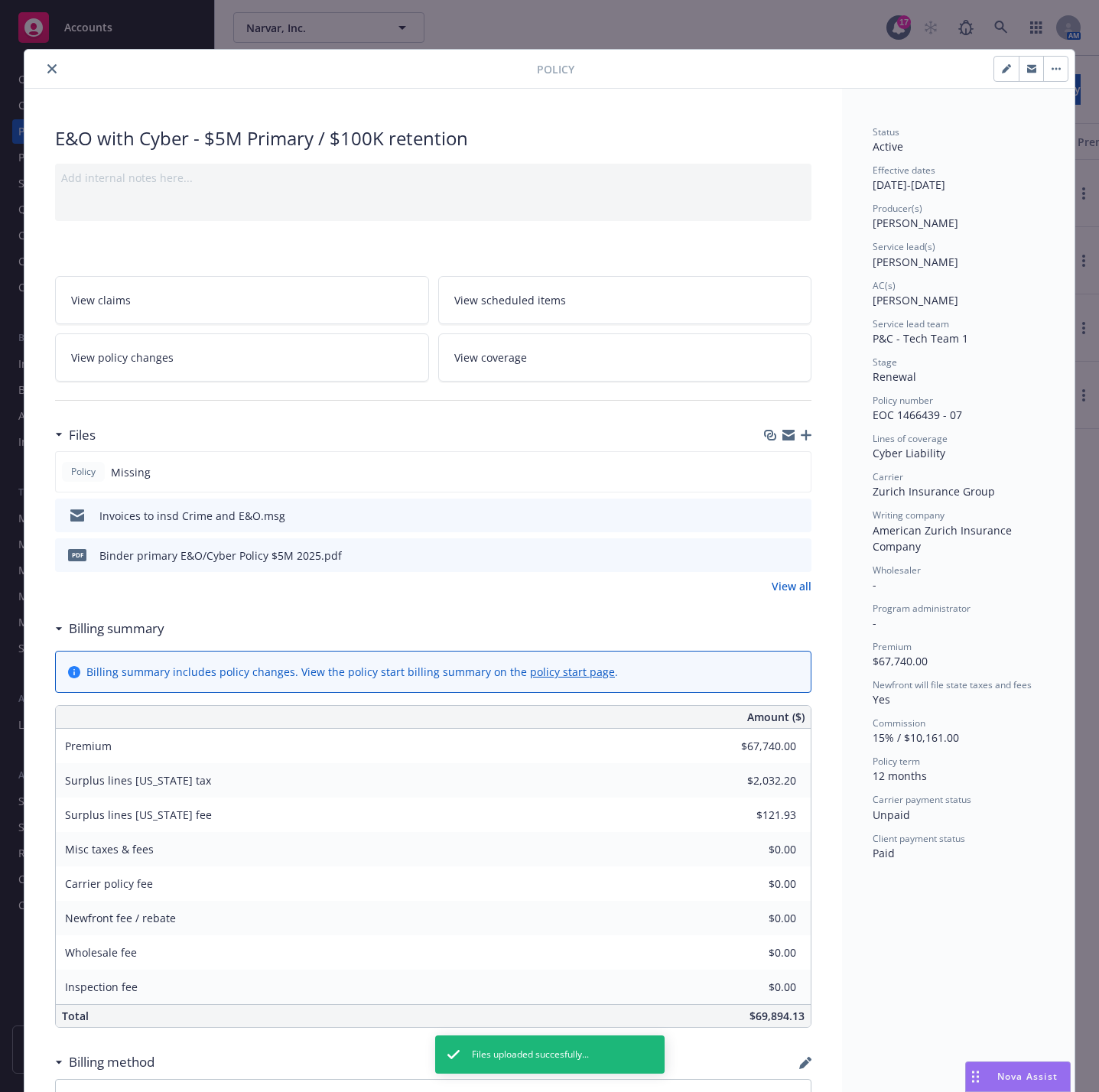
click at [801, 439] on icon "button" at bounding box center [806, 435] width 10 height 10
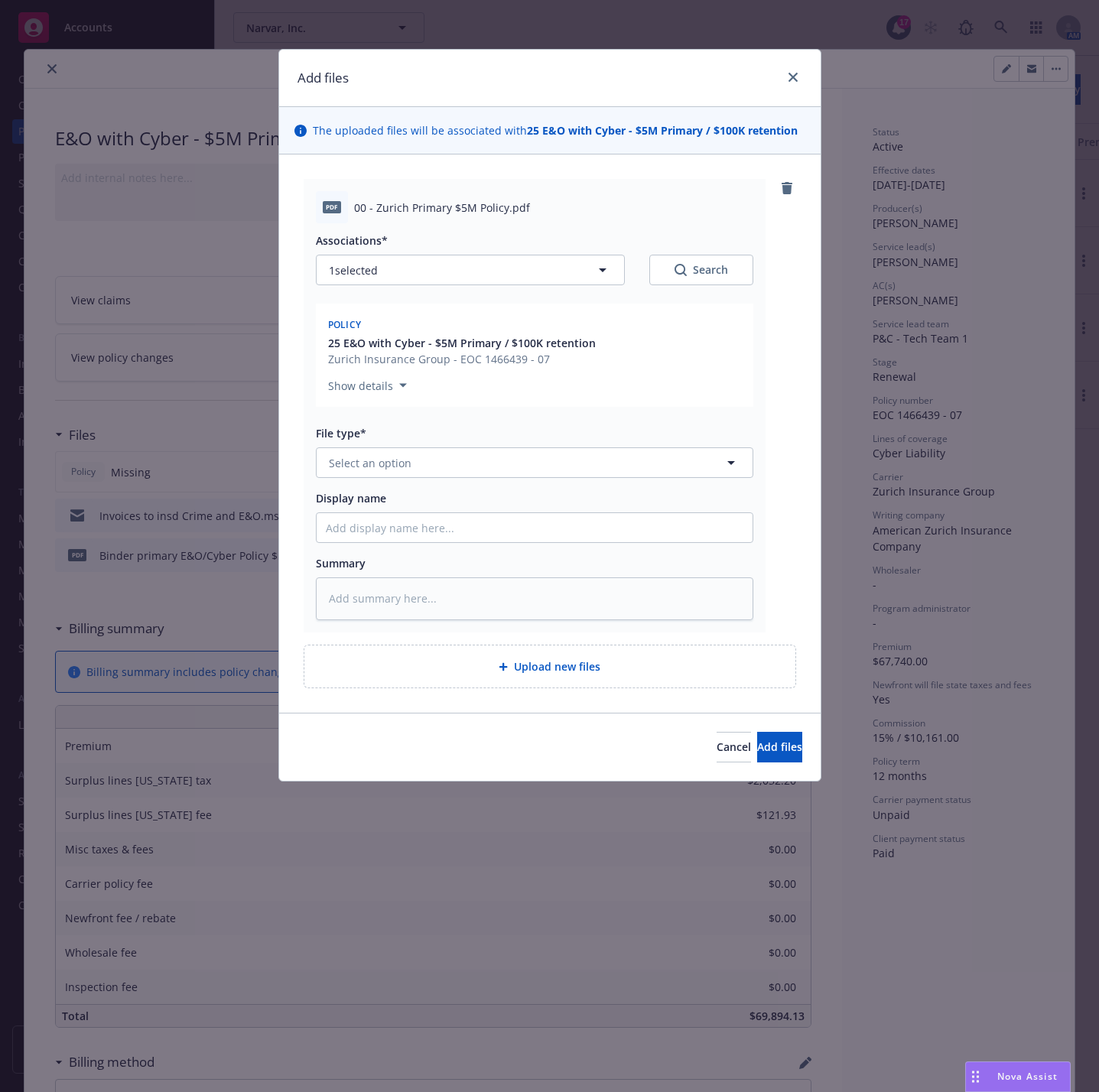
type textarea "x"
click at [474, 459] on button "Select an option" at bounding box center [534, 463] width 438 height 31
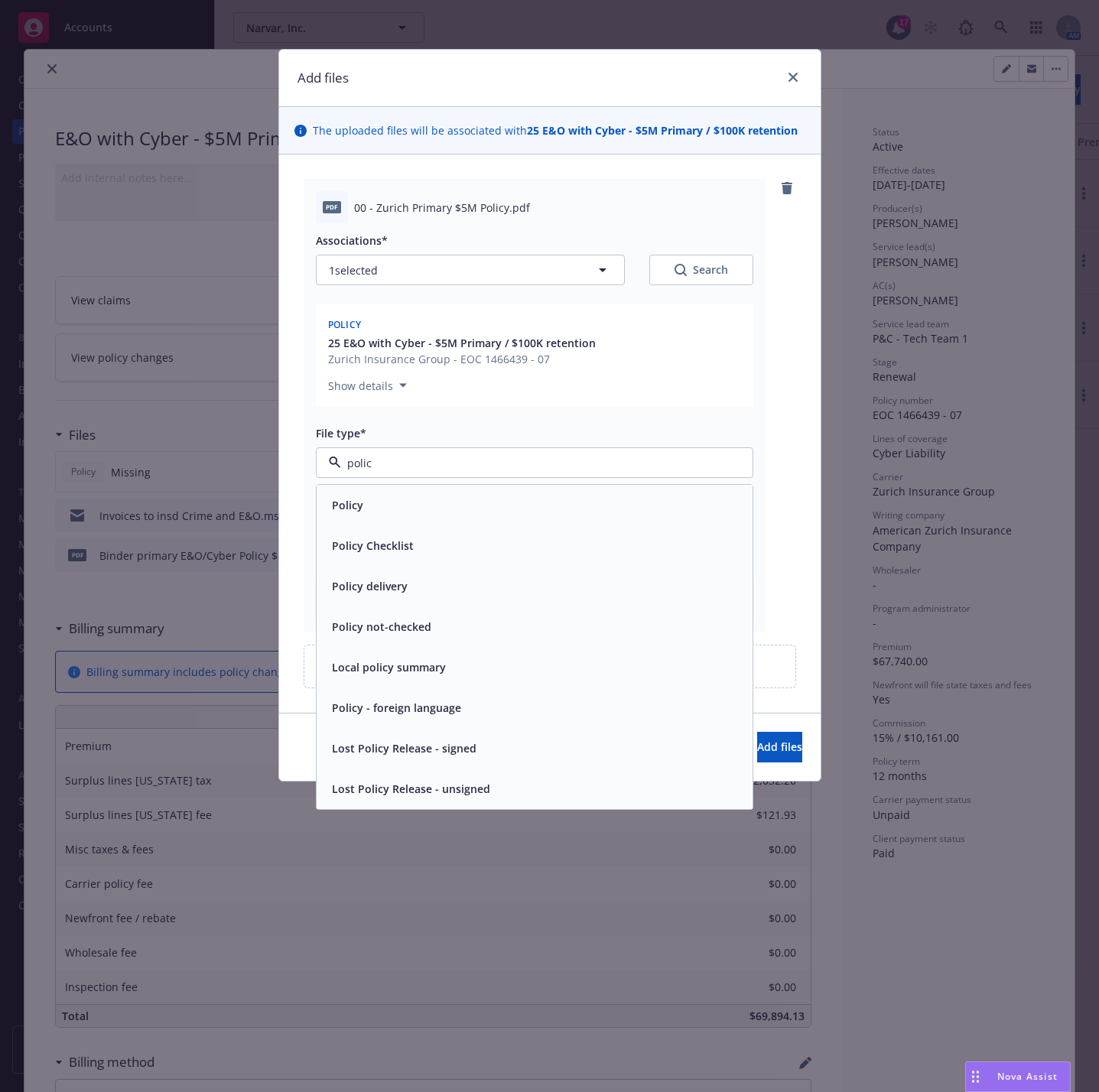
type input "policy"
click at [468, 510] on div "Policy" at bounding box center [535, 506] width 418 height 22
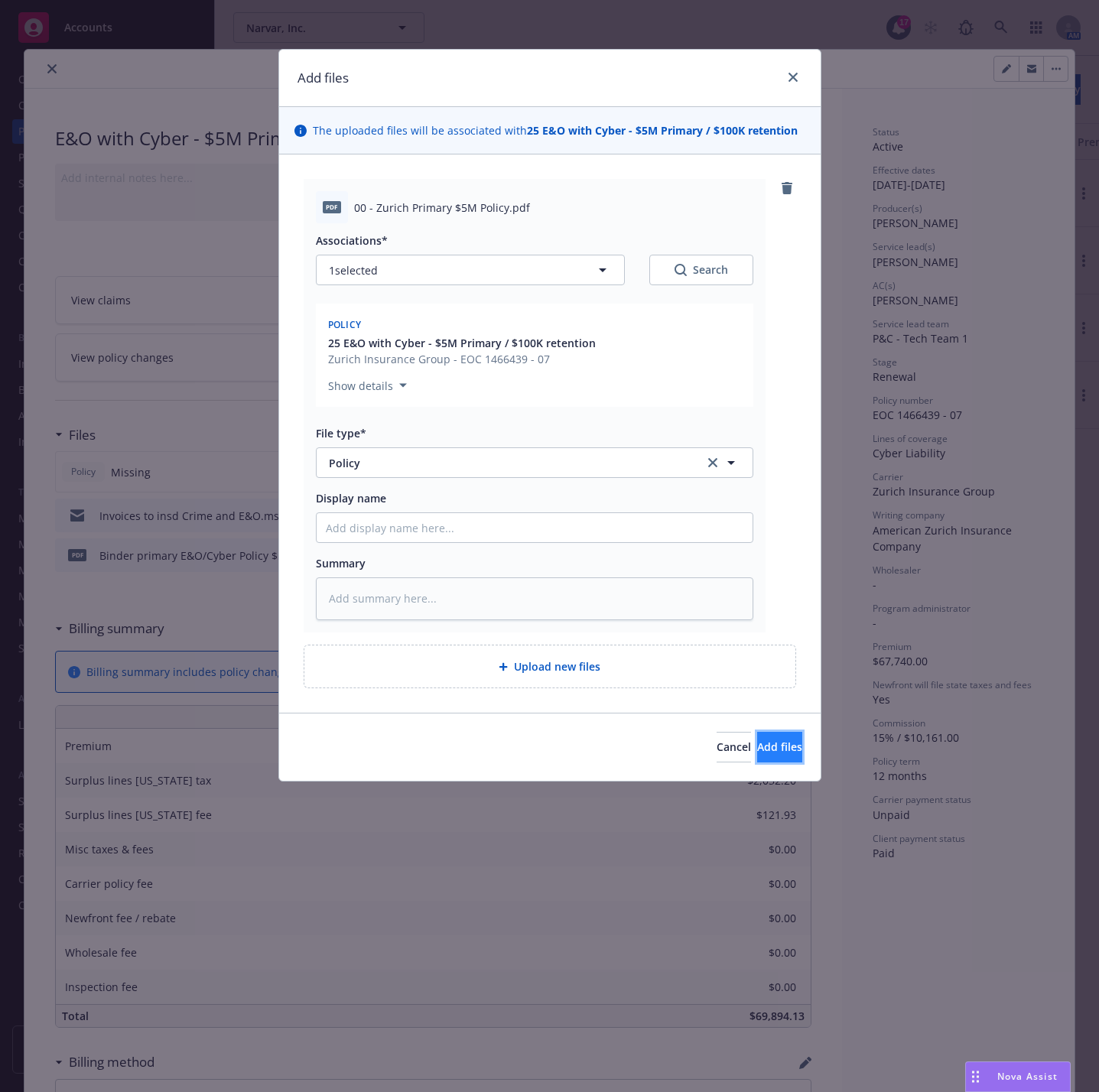
click at [780, 759] on button "Add files" at bounding box center [780, 747] width 45 height 31
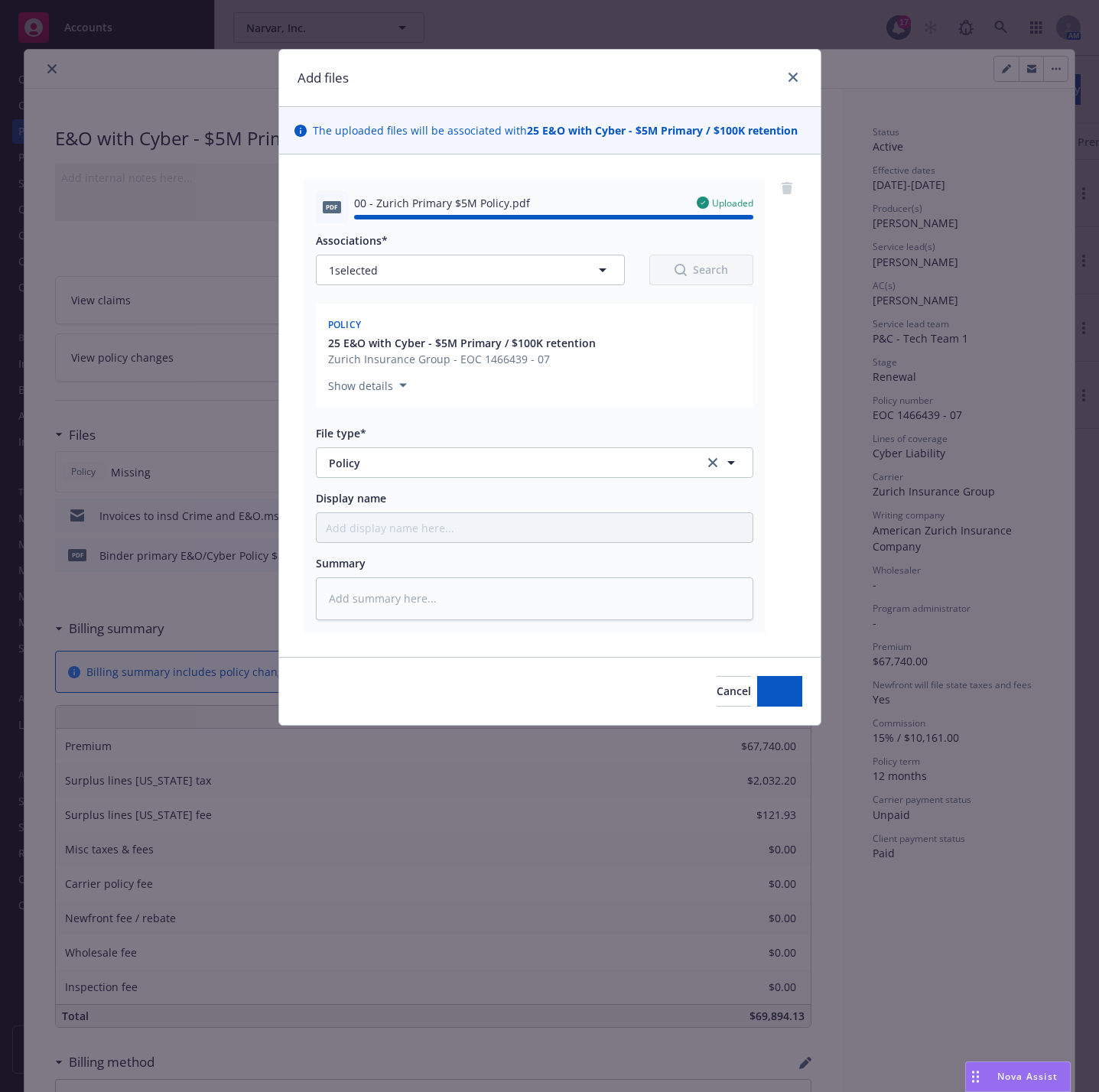
type textarea "x"
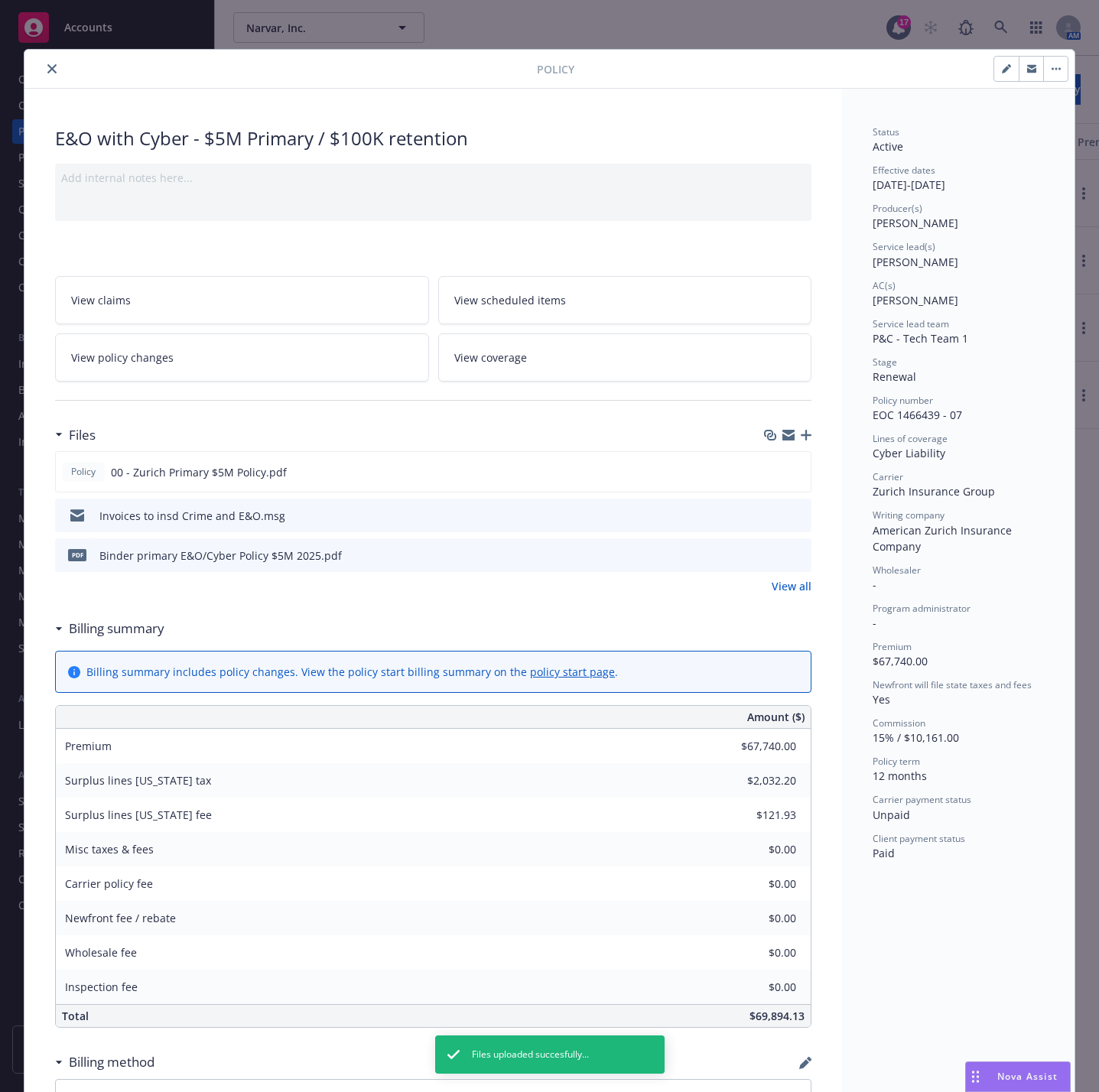
click at [47, 71] on icon "close" at bounding box center [52, 69] width 9 height 9
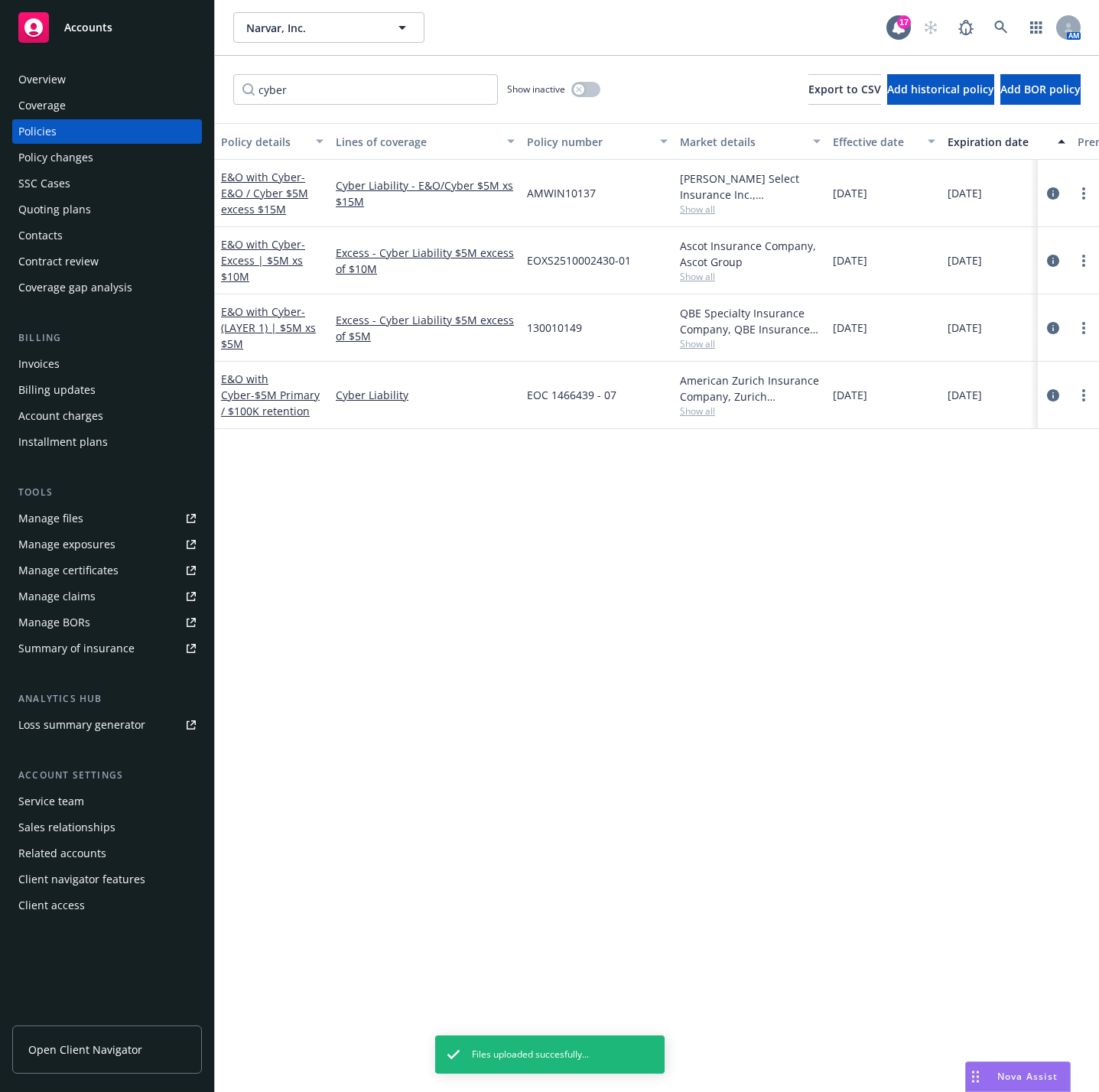
click at [544, 591] on div "Policy details Lines of coverage Policy number Market details Effective date Ex…" at bounding box center [657, 607] width 884 height 969
